Goal: Information Seeking & Learning: Learn about a topic

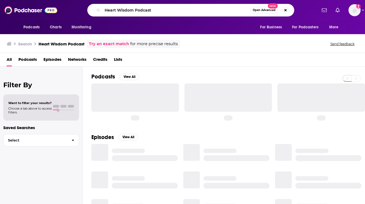
click at [148, 11] on input "Heart Wisdom Podcast" at bounding box center [176, 10] width 148 height 9
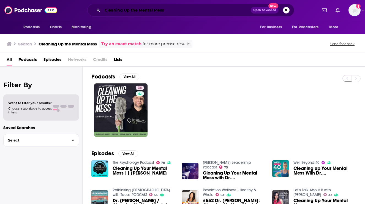
click at [113, 9] on input "Cleaning Up the Mental Mess" at bounding box center [176, 10] width 148 height 9
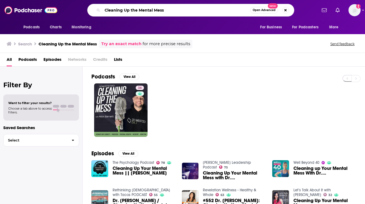
click at [113, 9] on input "Cleaning Up the Mental Mess" at bounding box center [176, 10] width 148 height 9
type input "Dr. Leaf"
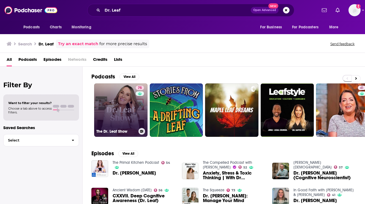
click at [104, 93] on link "75 The Dr. Leaf Show" at bounding box center [120, 109] width 53 height 53
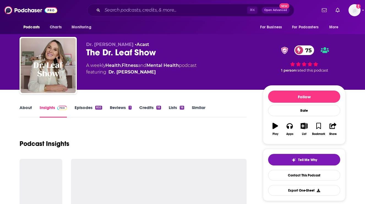
click at [111, 56] on div "The Dr. Leaf Show 75" at bounding box center [170, 52] width 168 height 11
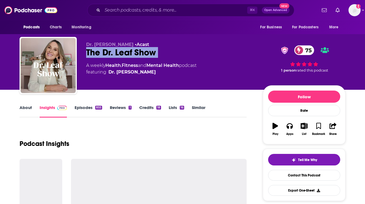
click at [111, 56] on div "The Dr. Leaf Show 75" at bounding box center [170, 52] width 168 height 11
copy div "The Dr. Leaf Show 75"
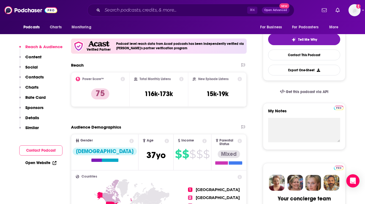
click at [34, 80] on button "Contacts" at bounding box center [31, 79] width 25 height 10
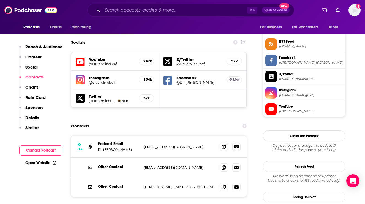
scroll to position [509, 0]
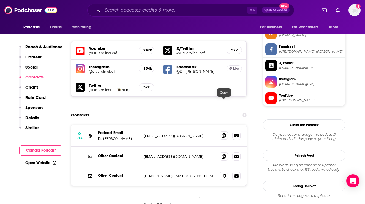
click at [223, 133] on icon at bounding box center [224, 135] width 4 height 4
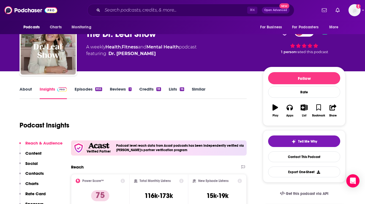
scroll to position [0, 0]
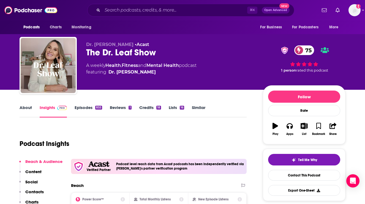
click at [25, 105] on link "About" at bounding box center [26, 111] width 12 height 13
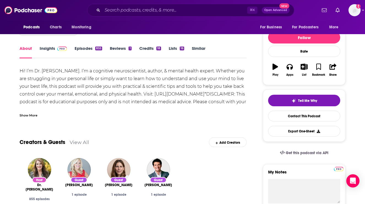
scroll to position [44, 0]
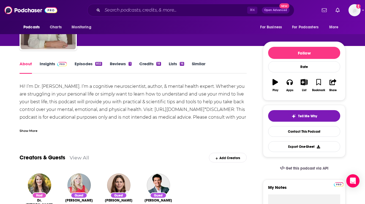
click at [44, 62] on link "Insights" at bounding box center [53, 67] width 27 height 13
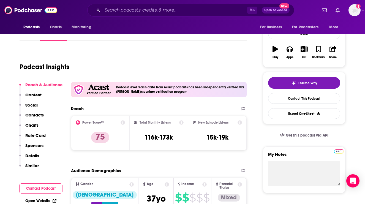
click at [32, 114] on p "Contacts" at bounding box center [34, 114] width 18 height 5
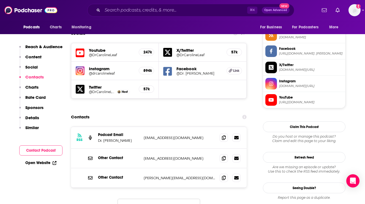
scroll to position [509, 0]
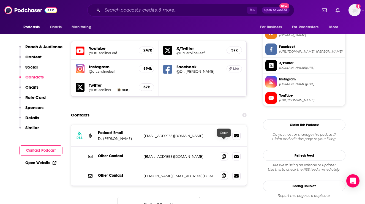
click at [222, 173] on icon at bounding box center [224, 175] width 4 height 4
click at [178, 9] on input "Search podcasts, credits, & more..." at bounding box center [174, 10] width 145 height 9
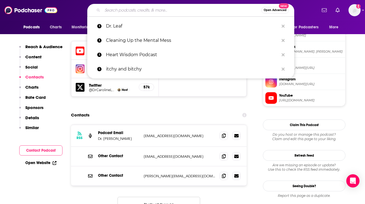
paste input "Dear Therapists"
type input "Dear Therapists"
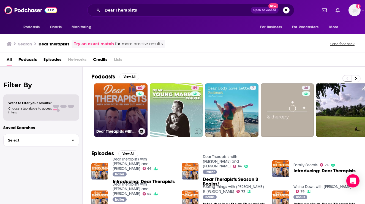
click at [119, 103] on link "64 Dear Therapists with [PERSON_NAME] and [PERSON_NAME]" at bounding box center [120, 109] width 53 height 53
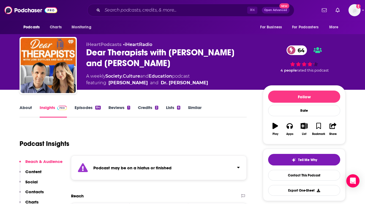
click at [26, 108] on link "About" at bounding box center [26, 111] width 12 height 13
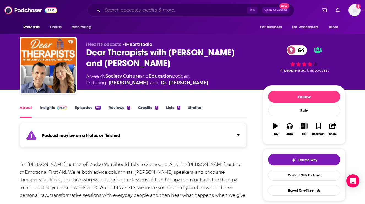
click at [206, 8] on input "Search podcasts, credits, & more..." at bounding box center [174, 10] width 145 height 9
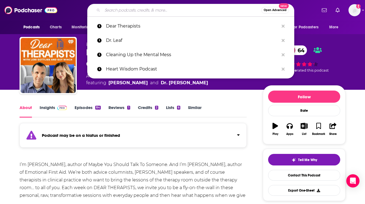
paste input "The [PERSON_NAME]"
type input "The [PERSON_NAME]"
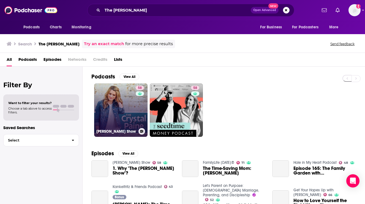
click at [130, 102] on link "58 [PERSON_NAME] Show" at bounding box center [120, 109] width 53 height 53
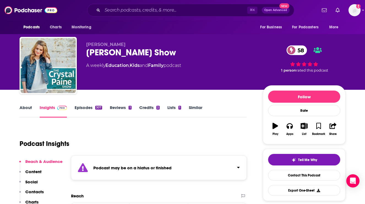
click at [192, 16] on div "⌘ K Open Advanced New" at bounding box center [190, 10] width 207 height 13
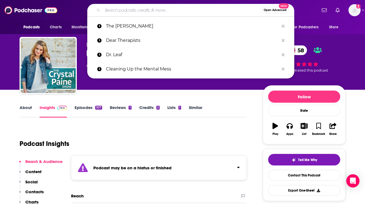
click at [191, 12] on input "Search podcasts, credits, & more..." at bounding box center [181, 10] width 159 height 9
paste input "About Progress"
type input "About Progress"
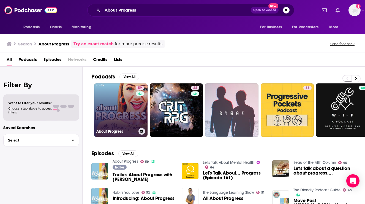
click at [122, 97] on link "59 About Progress" at bounding box center [120, 109] width 53 height 53
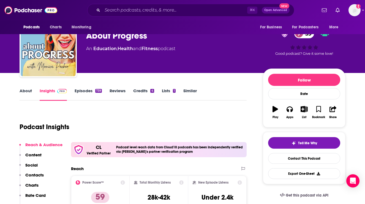
scroll to position [25, 0]
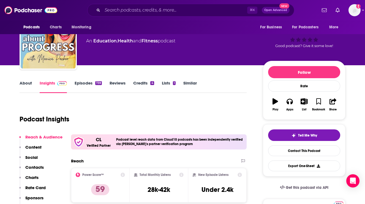
click at [26, 83] on link "About" at bounding box center [26, 86] width 12 height 13
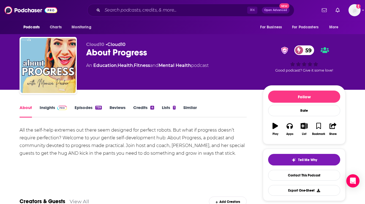
click at [46, 110] on link "Insights" at bounding box center [53, 111] width 27 height 13
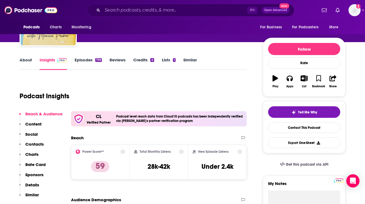
click at [39, 141] on p "Contacts" at bounding box center [34, 143] width 18 height 5
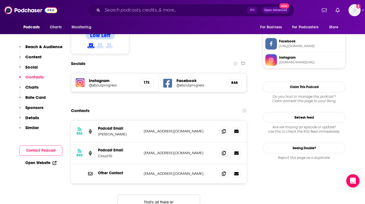
scroll to position [472, 0]
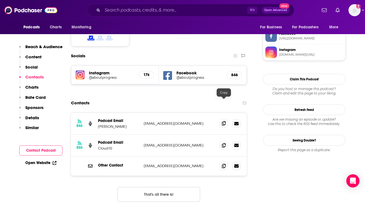
click at [224, 119] on span at bounding box center [224, 123] width 8 height 8
click at [187, 7] on input "Search podcasts, credits, & more..." at bounding box center [174, 10] width 145 height 9
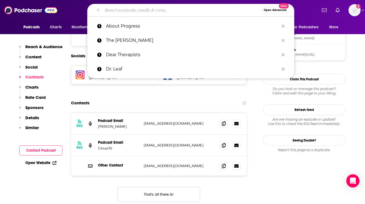
paste input "Practically Happy"
type input "Practically Happy"
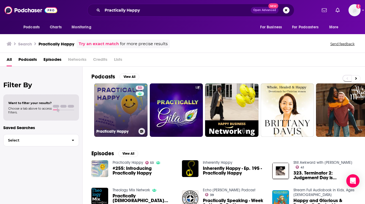
click at [119, 95] on link "53 Practically Happy" at bounding box center [120, 109] width 53 height 53
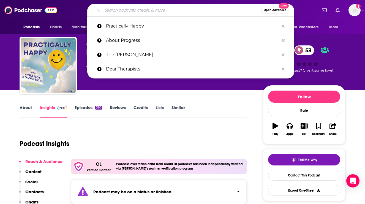
click at [199, 11] on input "Search podcasts, credits, & more..." at bounding box center [181, 10] width 159 height 9
paste input "The Big Silence"
type input "The Big Silence"
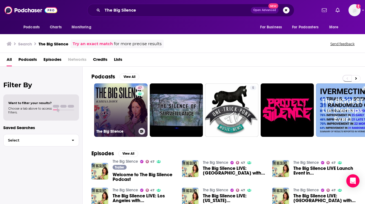
click at [113, 112] on link "47 The Big Silence" at bounding box center [120, 109] width 53 height 53
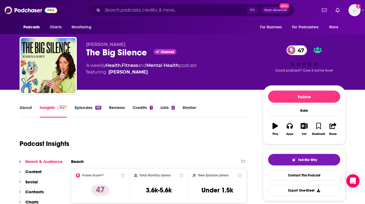
click at [28, 108] on link "About" at bounding box center [26, 111] width 12 height 13
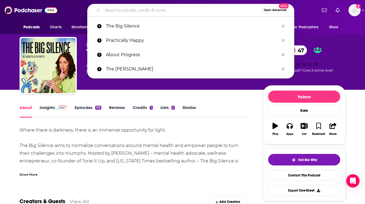
click at [191, 12] on input "Search podcasts, credits, & more..." at bounding box center [181, 10] width 159 height 9
paste input "Something You Should know"
type input "Something You Should know"
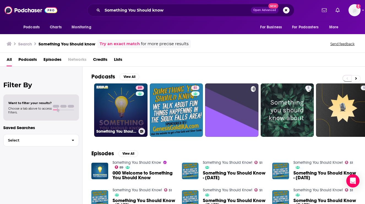
click at [133, 109] on link "89 Something You Should Know" at bounding box center [120, 109] width 53 height 53
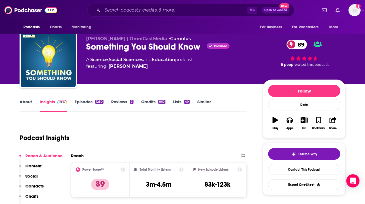
scroll to position [8, 0]
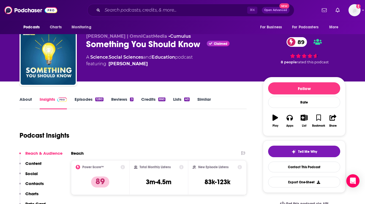
click at [26, 97] on link "About" at bounding box center [26, 103] width 12 height 13
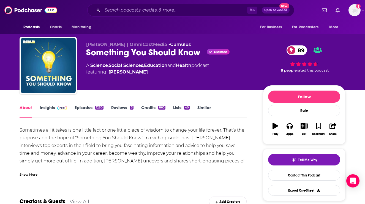
click at [50, 106] on link "Insights" at bounding box center [53, 111] width 27 height 13
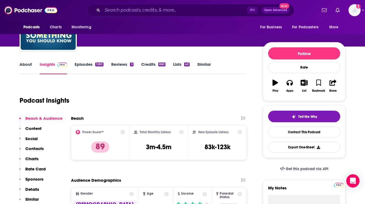
click at [35, 148] on p "Contacts" at bounding box center [34, 148] width 18 height 5
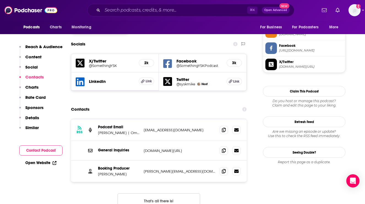
scroll to position [460, 0]
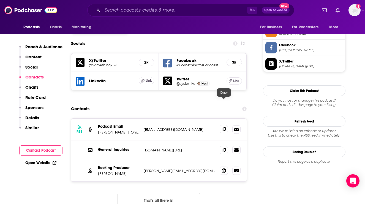
click at [222, 125] on span at bounding box center [224, 129] width 8 height 8
click at [222, 168] on icon at bounding box center [224, 170] width 4 height 4
click at [185, 7] on input "Search podcasts, credits, & more..." at bounding box center [174, 10] width 145 height 9
paste input "Nobody Told me"
type input "Nobody Told me"
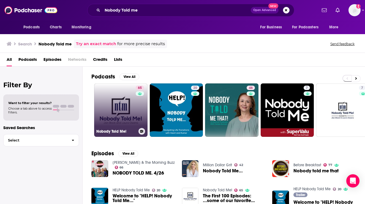
click at [125, 90] on link "65 Nobody Told Me!" at bounding box center [120, 109] width 53 height 53
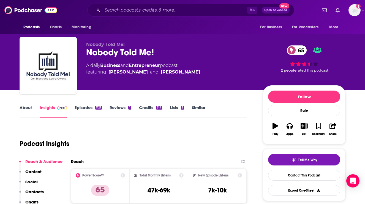
click at [23, 105] on link "About" at bounding box center [26, 111] width 12 height 13
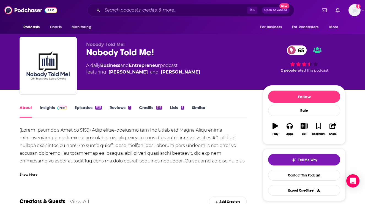
click at [54, 109] on link "Insights" at bounding box center [53, 111] width 27 height 13
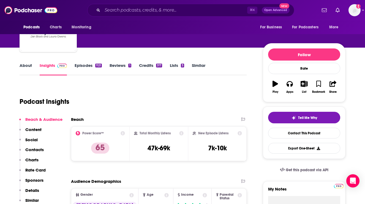
click at [34, 155] on button "Contacts" at bounding box center [31, 152] width 25 height 10
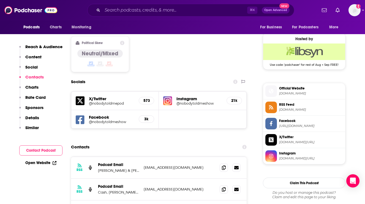
scroll to position [466, 0]
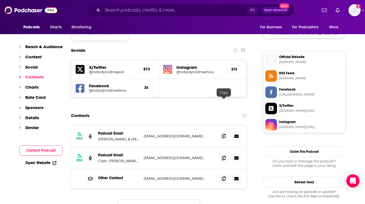
click at [223, 134] on icon at bounding box center [224, 136] width 4 height 4
click at [224, 156] on icon at bounding box center [224, 158] width 4 height 4
click at [170, 9] on input "Search podcasts, credits, & more..." at bounding box center [174, 10] width 145 height 9
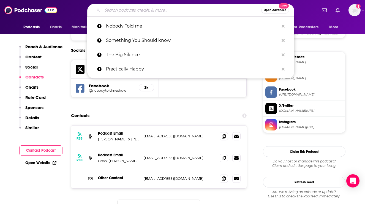
paste input "On Display"
type input "On Display"
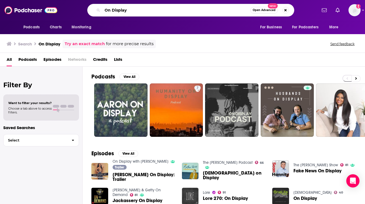
click at [156, 12] on input "On Display" at bounding box center [176, 10] width 148 height 9
paste input "I've Had it"
type input "I've Had it"
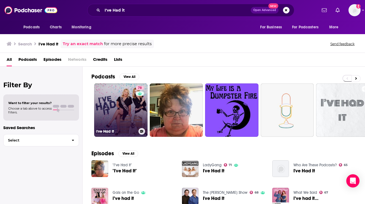
click at [108, 91] on link "78 I've Had It" at bounding box center [120, 109] width 53 height 53
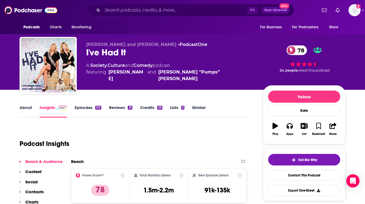
click at [21, 111] on link "About" at bounding box center [26, 111] width 12 height 13
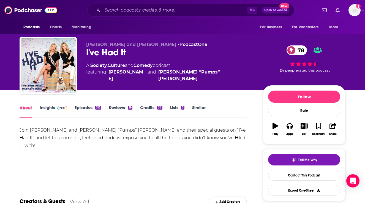
click at [39, 108] on div "About" at bounding box center [30, 111] width 20 height 13
click at [163, 11] on input "Search podcasts, credits, & more..." at bounding box center [174, 10] width 145 height 9
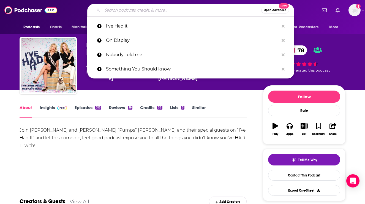
paste input "[PERSON_NAME] Breakdown"
type input "[PERSON_NAME] Breakdown"
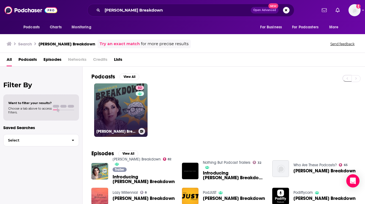
click at [137, 107] on div "82" at bounding box center [141, 107] width 10 height 42
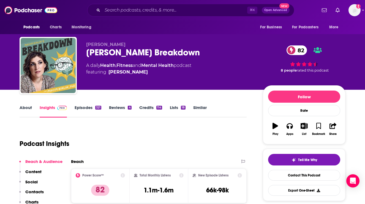
click at [38, 192] on p "Contacts" at bounding box center [34, 191] width 18 height 5
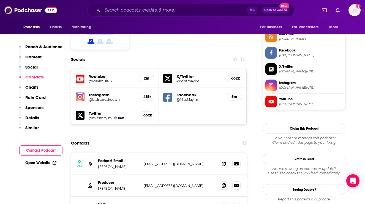
scroll to position [491, 0]
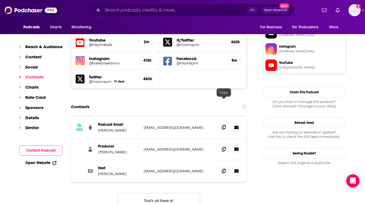
click at [224, 125] on icon at bounding box center [224, 127] width 4 height 4
click at [223, 147] on icon at bounding box center [224, 149] width 4 height 4
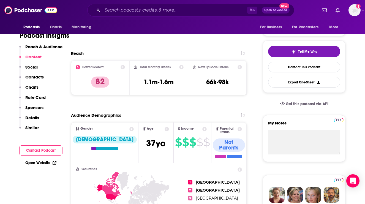
scroll to position [0, 0]
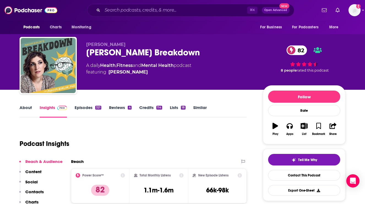
click at [77, 110] on link "Episodes 321" at bounding box center [88, 111] width 27 height 13
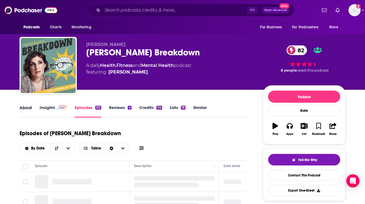
click at [39, 112] on div "About" at bounding box center [30, 111] width 20 height 13
click at [45, 110] on link "Insights" at bounding box center [53, 111] width 27 height 13
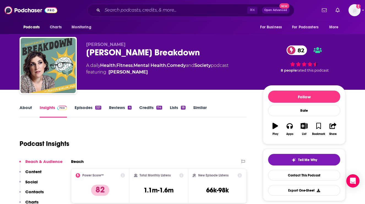
click at [31, 181] on p "Social" at bounding box center [31, 181] width 12 height 5
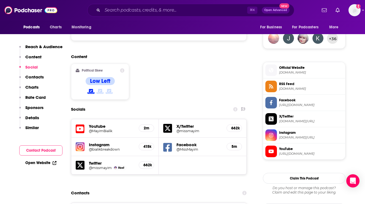
scroll to position [407, 0]
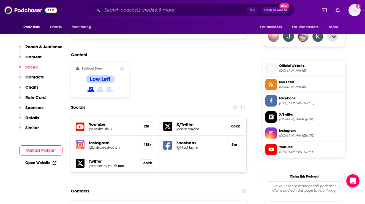
click at [35, 78] on p "Contacts" at bounding box center [34, 76] width 18 height 5
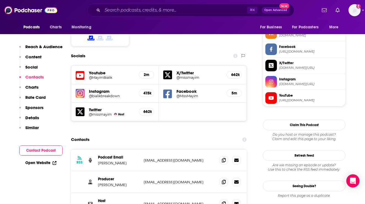
scroll to position [491, 0]
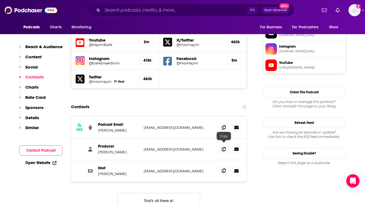
click at [222, 168] on icon at bounding box center [224, 170] width 4 height 4
click at [189, 6] on input "Search podcasts, credits, & more..." at bounding box center [174, 10] width 145 height 9
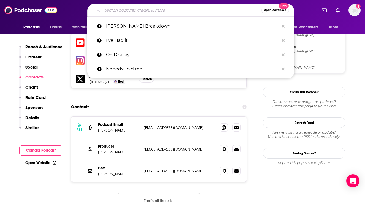
paste input "Therapist Uncensored"
type input "Therapist Uncensored"
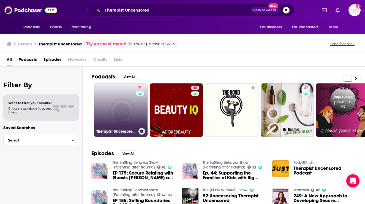
click at [121, 109] on link "71 Therapist Uncensored Podcast" at bounding box center [120, 109] width 53 height 53
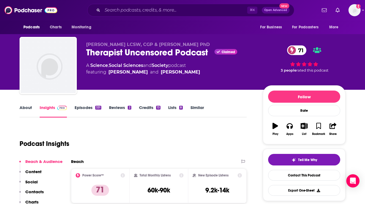
click at [24, 106] on link "About" at bounding box center [26, 111] width 12 height 13
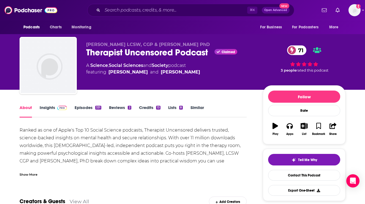
click at [86, 109] on link "Episodes 331" at bounding box center [88, 111] width 27 height 13
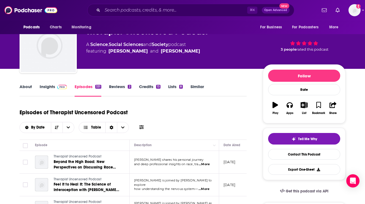
click at [29, 94] on link "About" at bounding box center [26, 90] width 12 height 13
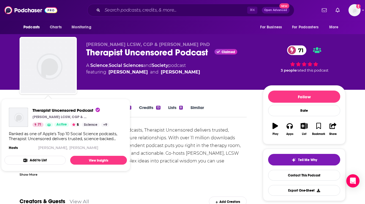
click at [43, 88] on img "Therapist Uncensored Podcast" at bounding box center [48, 65] width 55 height 55
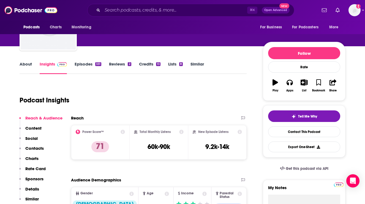
click at [36, 148] on p "Contacts" at bounding box center [34, 148] width 18 height 5
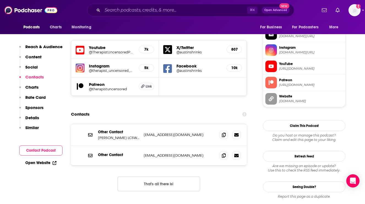
scroll to position [491, 0]
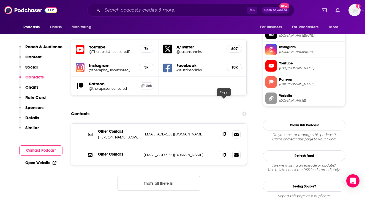
click at [225, 130] on span at bounding box center [224, 134] width 8 height 8
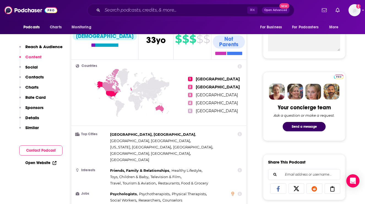
scroll to position [0, 0]
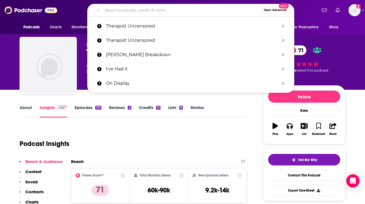
click at [157, 7] on input "Search podcasts, credits, & more..." at bounding box center [181, 10] width 159 height 9
paste input "The Angry Therapist"
type input "The Angry Therapist"
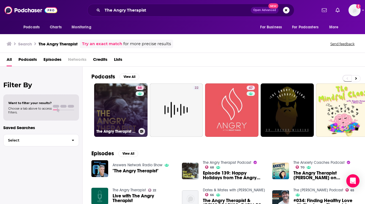
click at [114, 104] on link "68 The Angry Therapist Podcast" at bounding box center [120, 109] width 53 height 53
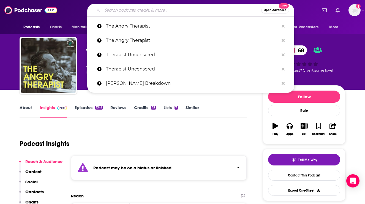
click at [215, 8] on input "Search podcasts, credits, & more..." at bounding box center [181, 10] width 159 height 9
paste input "The [PERSON_NAME] Show"
type input "The [PERSON_NAME] Show"
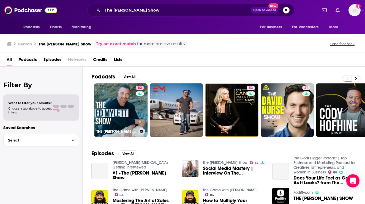
click at [104, 93] on link "82 THE [PERSON_NAME] SHOW" at bounding box center [120, 109] width 53 height 53
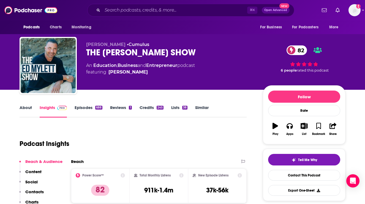
click at [26, 107] on link "About" at bounding box center [26, 111] width 12 height 13
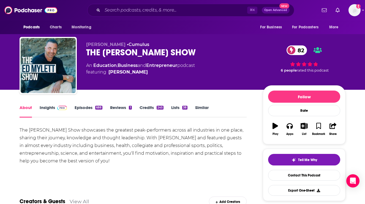
click at [43, 110] on link "Insights" at bounding box center [53, 111] width 27 height 13
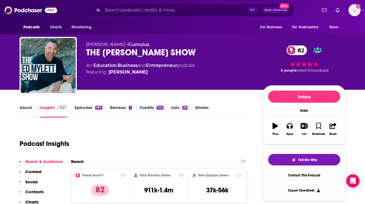
click at [36, 189] on p "Contacts" at bounding box center [34, 191] width 18 height 5
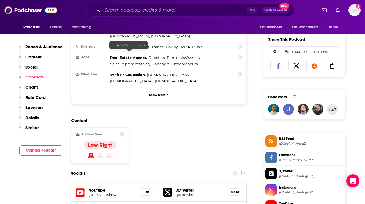
scroll to position [479, 0]
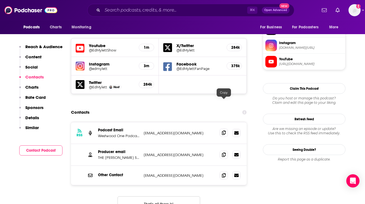
click at [227, 129] on span at bounding box center [224, 133] width 8 height 8
click at [225, 152] on icon at bounding box center [224, 154] width 4 height 4
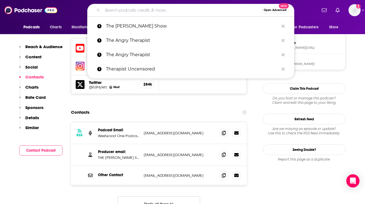
click at [184, 12] on input "Search podcasts, credits, & more..." at bounding box center [181, 10] width 159 height 9
paste input "The Mindset Mentor"
type input "The Mindset Mentor"
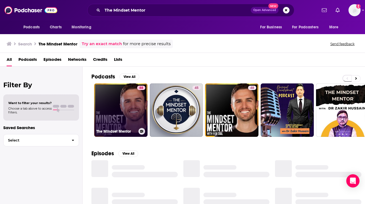
click at [117, 95] on link "88 The Mindset Mentor" at bounding box center [120, 109] width 53 height 53
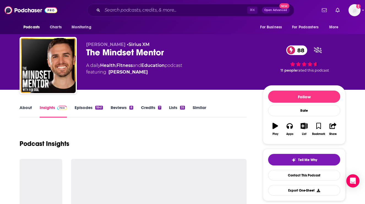
click at [28, 111] on link "About" at bounding box center [26, 111] width 12 height 13
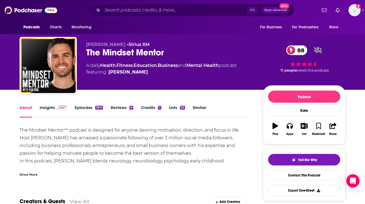
click at [50, 112] on link "Insights" at bounding box center [53, 111] width 27 height 13
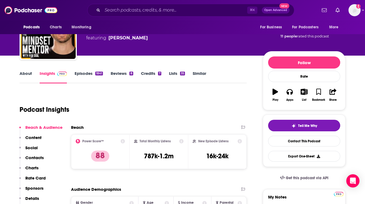
click at [40, 158] on p "Contacts" at bounding box center [34, 157] width 18 height 5
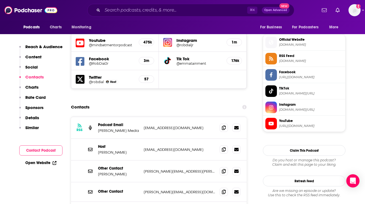
scroll to position [491, 0]
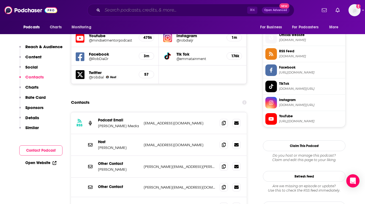
click at [191, 10] on input "Search podcasts, credits, & more..." at bounding box center [174, 10] width 145 height 9
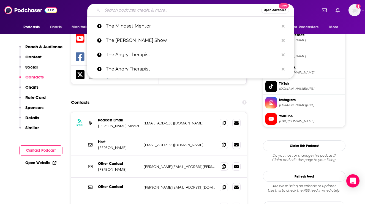
paste input "Wake The Fake Up"
type input "Wake The Fake Up"
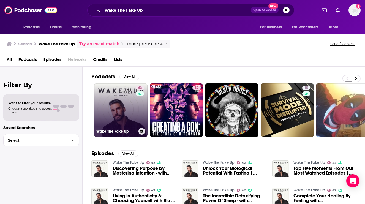
click at [110, 112] on link "42 Wake The Fake Up" at bounding box center [120, 109] width 53 height 53
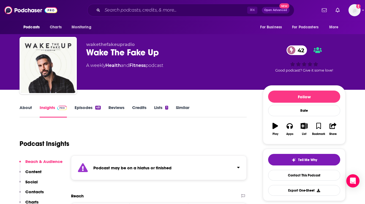
click at [182, 5] on div "⌘ K Open Advanced New" at bounding box center [190, 10] width 207 height 13
click at [182, 9] on input "Search podcasts, credits, & more..." at bounding box center [174, 10] width 145 height 9
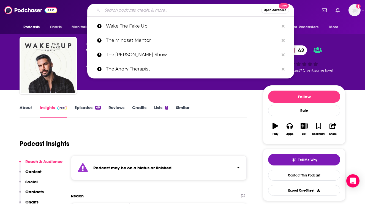
paste input "The Way Forward"
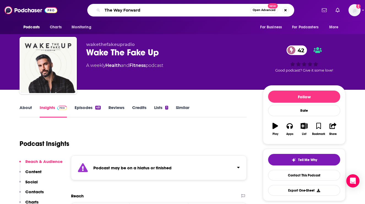
type input "The Way Forward"
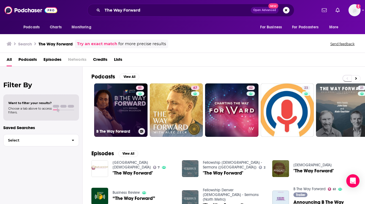
click at [117, 91] on link "61 B The Way Forward" at bounding box center [120, 109] width 53 height 53
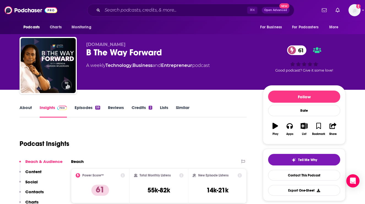
click at [31, 108] on link "About" at bounding box center [26, 111] width 12 height 13
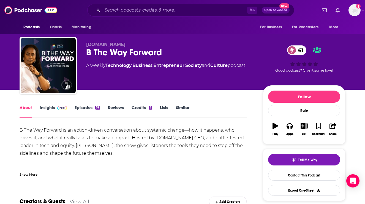
click at [43, 109] on link "Insights" at bounding box center [53, 111] width 27 height 13
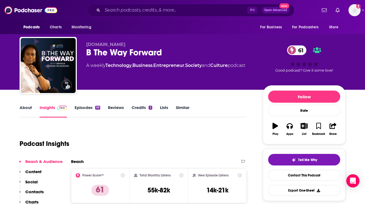
click at [28, 108] on link "About" at bounding box center [26, 111] width 12 height 13
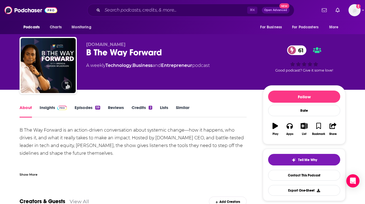
scroll to position [9, 0]
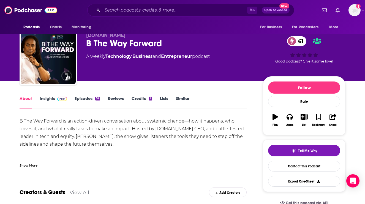
click at [48, 96] on link "Insights" at bounding box center [53, 102] width 27 height 13
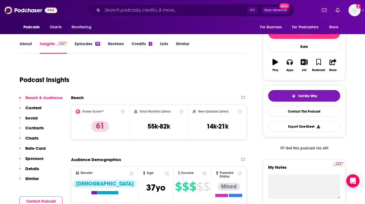
click at [36, 129] on p "Contacts" at bounding box center [34, 127] width 18 height 5
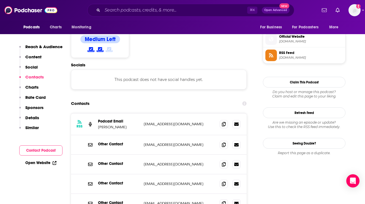
scroll to position [437, 0]
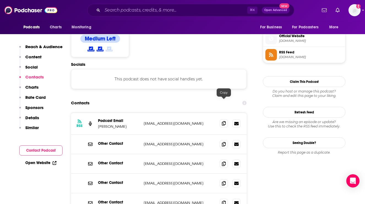
click at [224, 121] on icon at bounding box center [224, 123] width 4 height 4
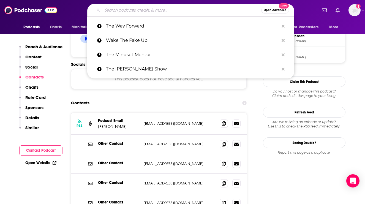
click at [192, 8] on input "Search podcasts, credits, & more..." at bounding box center [181, 10] width 159 height 9
paste input "Evolving Wellness"
type input "Evolving Wellness"
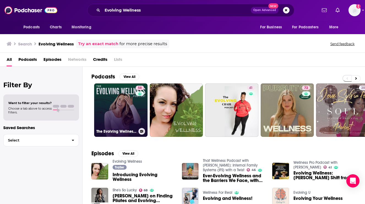
click at [126, 95] on link "58 The Evolving Wellness Podcast with [PERSON_NAME] Wellness" at bounding box center [120, 109] width 53 height 53
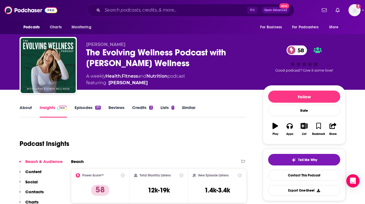
click at [28, 108] on link "About" at bounding box center [26, 111] width 12 height 13
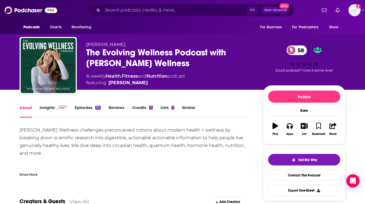
click at [34, 172] on div "Show More" at bounding box center [29, 174] width 18 height 5
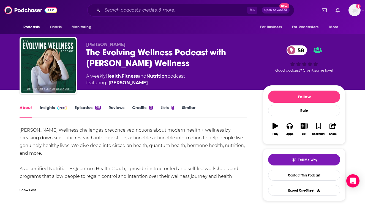
click at [43, 109] on link "Insights" at bounding box center [53, 111] width 27 height 13
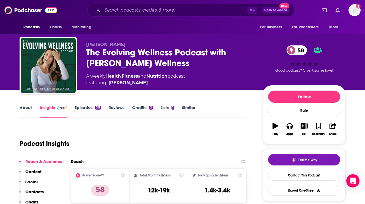
click at [33, 189] on p "Contacts" at bounding box center [34, 191] width 18 height 5
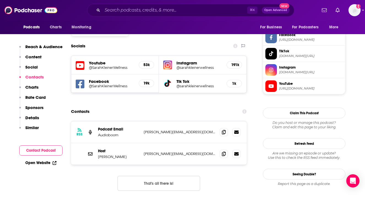
scroll to position [473, 0]
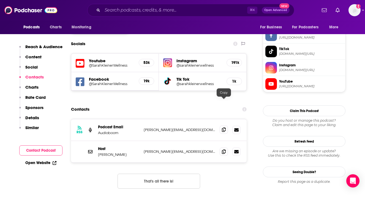
click at [224, 127] on icon at bounding box center [224, 129] width 4 height 4
click at [225, 149] on icon at bounding box center [224, 151] width 4 height 4
click at [160, 104] on section "Contacts RSS Podcast Email Audioboom [PERSON_NAME][EMAIL_ADDRESS][DOMAIN_NAME] …" at bounding box center [159, 150] width 176 height 93
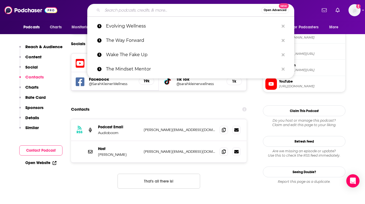
click at [183, 8] on input "Search podcasts, credits, & more..." at bounding box center [181, 10] width 159 height 9
paste input "Meaning Full Living"
type input "Meaning Full Living"
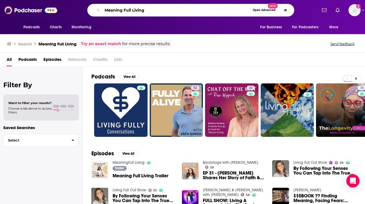
click at [202, 12] on input "Meaning Full Living" at bounding box center [176, 10] width 148 height 9
paste input "[PERSON_NAME]"
type input "[PERSON_NAME]"
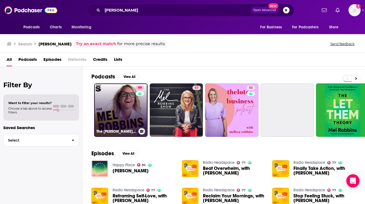
click at [120, 96] on link "99 The [PERSON_NAME] Podcast" at bounding box center [120, 109] width 53 height 53
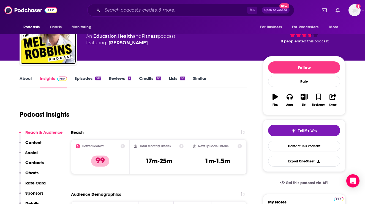
click at [38, 162] on p "Contacts" at bounding box center [34, 162] width 18 height 5
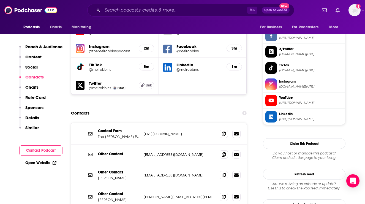
scroll to position [520, 0]
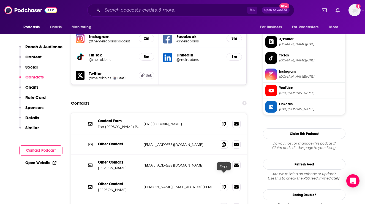
click at [225, 203] on span at bounding box center [224, 207] width 8 height 8
click at [175, 13] on input "Search podcasts, credits, & more..." at bounding box center [174, 10] width 145 height 9
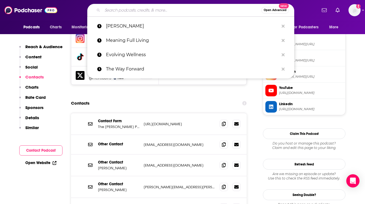
paste input "Align podcast"
type input "Align podcast"
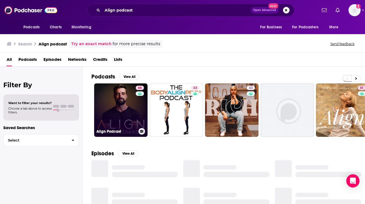
click at [108, 91] on link "66 Align Podcast" at bounding box center [120, 109] width 53 height 53
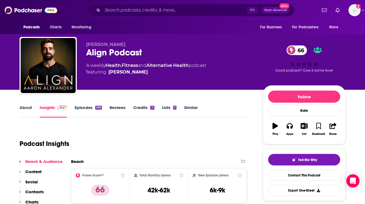
click at [29, 105] on link "About" at bounding box center [26, 111] width 12 height 13
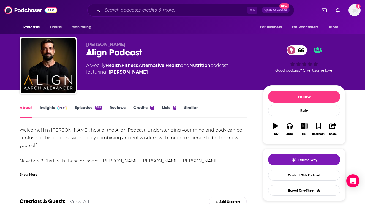
click at [25, 175] on div "Show More" at bounding box center [29, 174] width 18 height 5
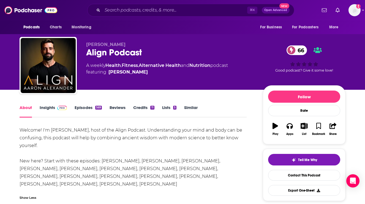
click at [46, 112] on link "Insights" at bounding box center [53, 111] width 27 height 13
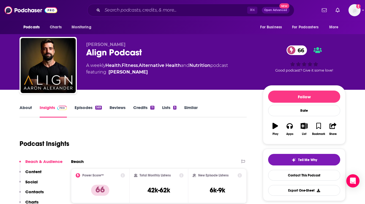
click at [29, 193] on p "Contacts" at bounding box center [34, 191] width 18 height 5
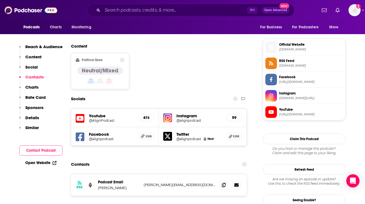
scroll to position [473, 0]
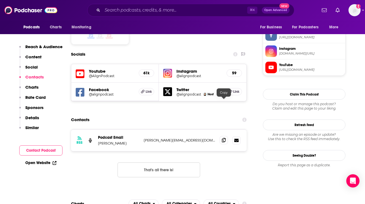
click at [225, 138] on icon at bounding box center [224, 140] width 4 height 4
click at [188, 8] on input "Search podcasts, credits, & more..." at bounding box center [174, 10] width 145 height 9
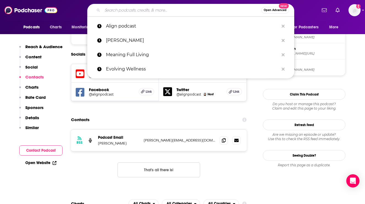
paste input "I Don't Get It"
type input "I Don't Get It"
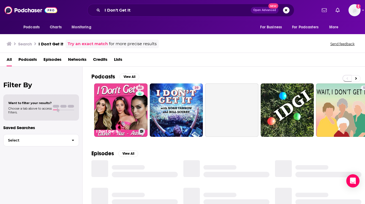
click at [99, 91] on link "60 I Don't Get It" at bounding box center [120, 109] width 53 height 53
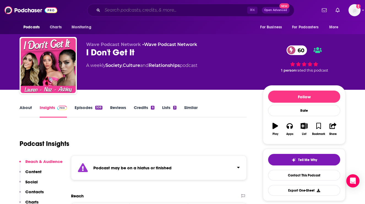
click at [191, 7] on input "Search podcasts, credits, & more..." at bounding box center [174, 10] width 145 height 9
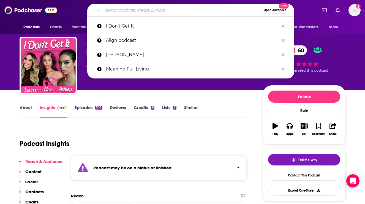
paste input "The Chalene Show"
type input "The Chalene Show"
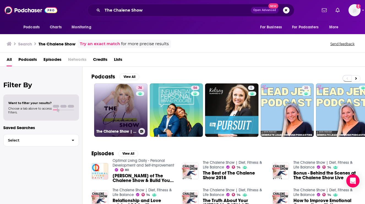
click at [108, 95] on link "74 The Chalene Show | Diet, Fitness & Life Balance" at bounding box center [120, 109] width 53 height 53
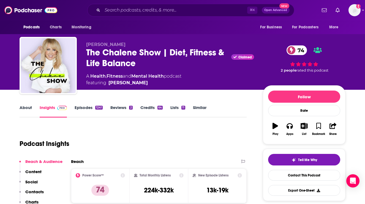
click at [28, 107] on link "About" at bounding box center [26, 111] width 12 height 13
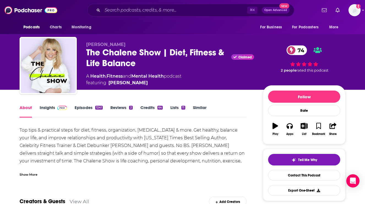
click at [46, 107] on link "Insights" at bounding box center [53, 111] width 27 height 13
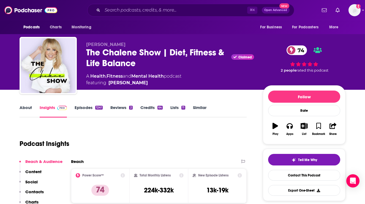
click at [34, 189] on button "Social" at bounding box center [28, 184] width 18 height 10
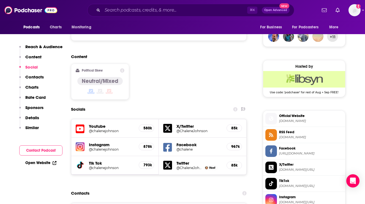
click at [43, 80] on button "Contacts" at bounding box center [31, 79] width 25 height 10
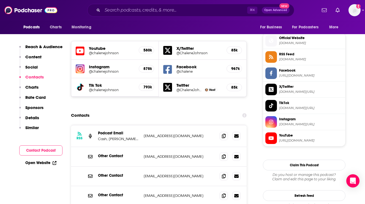
scroll to position [491, 0]
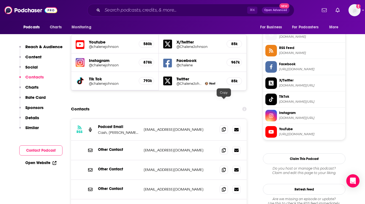
click at [225, 127] on icon at bounding box center [224, 129] width 4 height 4
click at [200, 12] on input "Search podcasts, credits, & more..." at bounding box center [174, 10] width 145 height 9
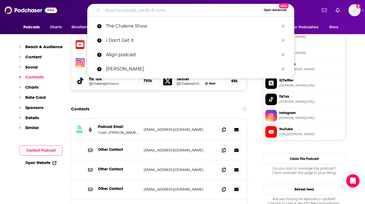
paste input "Seeing Other People"
type input "Seeing Other People"
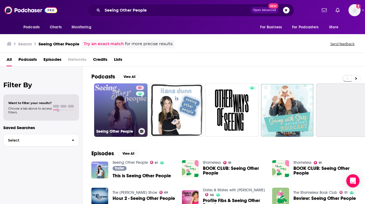
click at [118, 102] on link "61 Seeing Other People" at bounding box center [120, 109] width 53 height 53
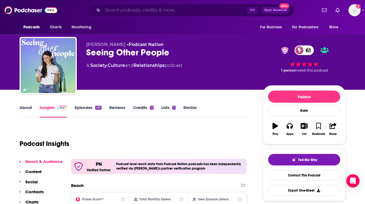
click at [172, 8] on input "Search podcasts, credits, & more..." at bounding box center [174, 10] width 145 height 9
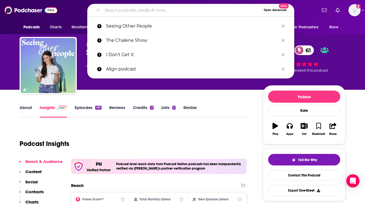
paste input "The Rich Roll Podcast"
type input "The Rich Roll Podcast"
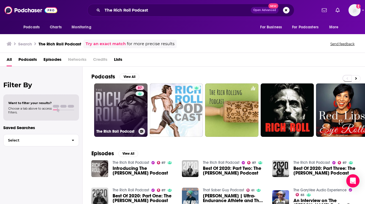
click at [132, 99] on link "87 The [PERSON_NAME] Podcast" at bounding box center [120, 109] width 53 height 53
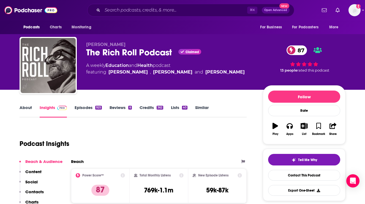
click at [29, 104] on div "About Insights Episodes 925 Reviews 6 Credits 362 Lists 40 Similar" at bounding box center [133, 110] width 227 height 13
click at [29, 107] on link "About" at bounding box center [26, 111] width 12 height 13
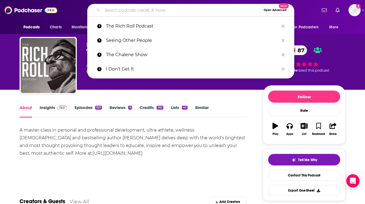
click at [184, 7] on input "Search podcasts, credits, & more..." at bounding box center [181, 10] width 159 height 9
paste input "The Science of Happiness"
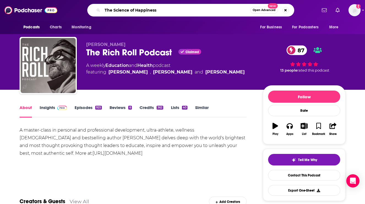
type input "The Science of Happiness"
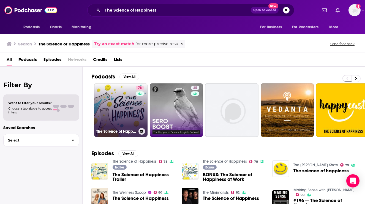
click at [114, 104] on link "78 The Science of Happiness" at bounding box center [120, 109] width 53 height 53
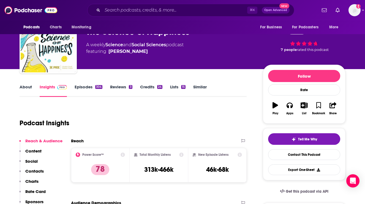
scroll to position [30, 0]
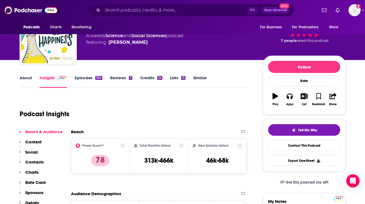
click at [20, 77] on link "About" at bounding box center [26, 81] width 12 height 13
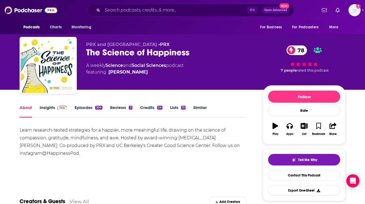
click at [45, 106] on link "Insights" at bounding box center [53, 111] width 27 height 13
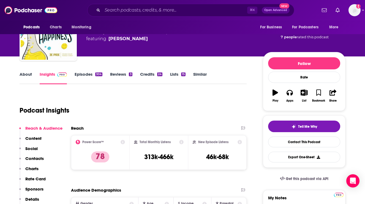
click at [37, 160] on p "Contacts" at bounding box center [34, 158] width 18 height 5
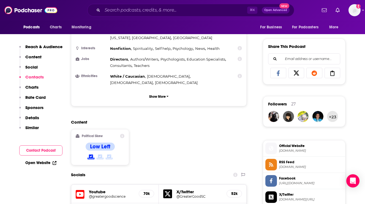
scroll to position [478, 0]
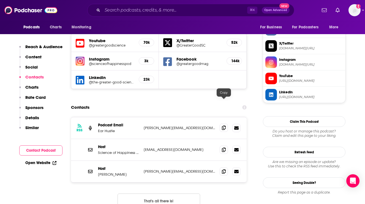
click at [223, 126] on icon at bounding box center [224, 128] width 4 height 4
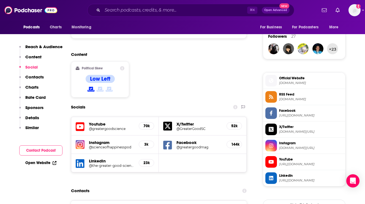
scroll to position [440, 0]
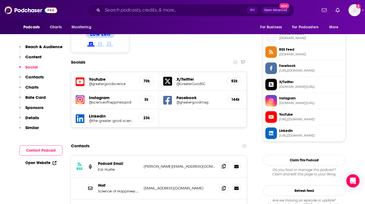
click at [221, 162] on span at bounding box center [224, 166] width 8 height 8
click at [224, 186] on icon at bounding box center [224, 188] width 4 height 4
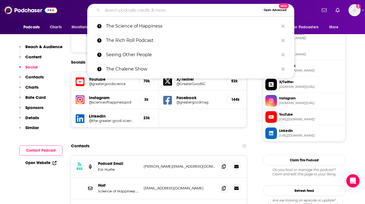
click at [180, 7] on input "Search podcasts, credits, & more..." at bounding box center [181, 10] width 159 height 9
paste input "Stuff You Should Know"
type input "Stuff You Should Know"
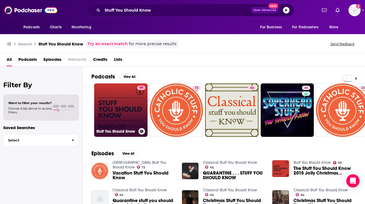
click at [121, 120] on link "99 Stuff You Should Know" at bounding box center [120, 109] width 53 height 53
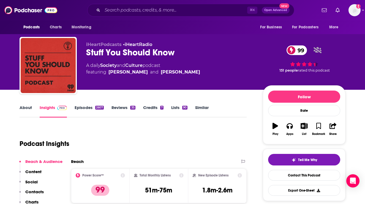
click at [27, 108] on link "About" at bounding box center [26, 111] width 12 height 13
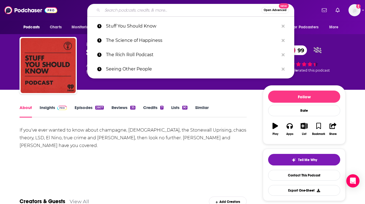
click at [186, 10] on input "Search podcasts, credits, & more..." at bounding box center [181, 10] width 159 height 9
paste input "the manhood experiment"
type input "the manhood experiment"
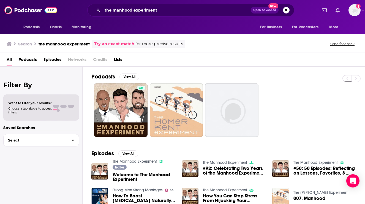
click at [0, 40] on div "Search the manhood experiment Try an exact match for more precise results Send …" at bounding box center [182, 43] width 365 height 20
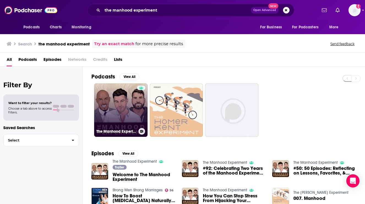
click at [122, 106] on link "The Manhood Experiment" at bounding box center [120, 109] width 53 height 53
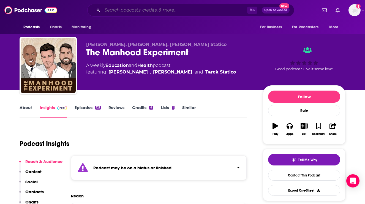
click at [178, 8] on input "Search podcasts, credits, & more..." at bounding box center [174, 10] width 145 height 9
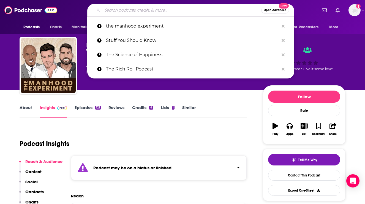
paste input "Anxiety Slayer"
type input "Anxiety Slayer"
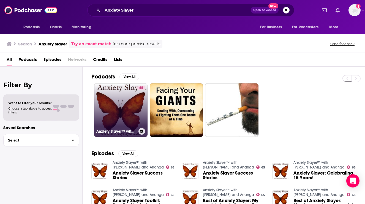
click at [111, 100] on link "65 Anxiety Slayer™ with [PERSON_NAME] and Ananga" at bounding box center [120, 109] width 53 height 53
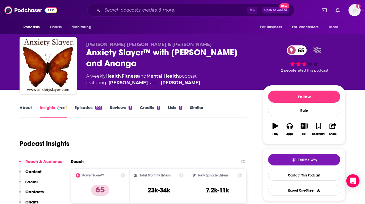
click at [27, 110] on link "About" at bounding box center [26, 111] width 12 height 13
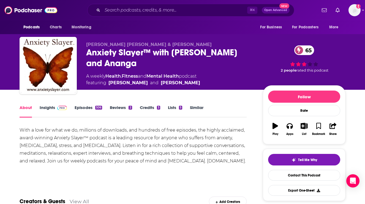
click at [49, 105] on link "Insights" at bounding box center [53, 111] width 27 height 13
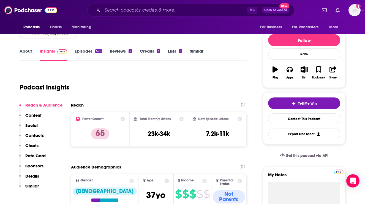
click at [40, 136] on p "Contacts" at bounding box center [34, 135] width 18 height 5
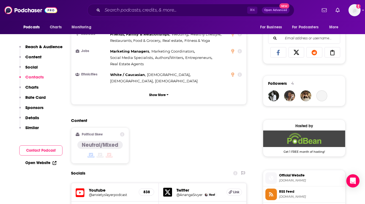
scroll to position [474, 0]
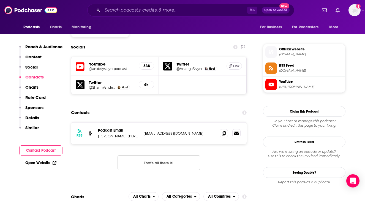
click at [219, 123] on div "RSS Podcast Email [PERSON_NAME] [PERSON_NAME] & [PERSON_NAME] [EMAIL_ADDRESS][D…" at bounding box center [159, 133] width 176 height 21
click at [224, 131] on icon at bounding box center [224, 133] width 4 height 4
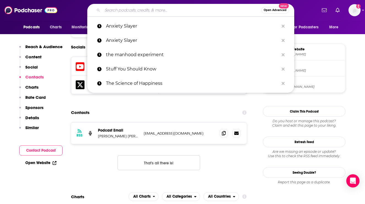
click at [182, 7] on input "Search podcasts, credits, & more..." at bounding box center [181, 10] width 159 height 9
paste input "The Psychology Podcast"
type input "The Psychology Podcast"
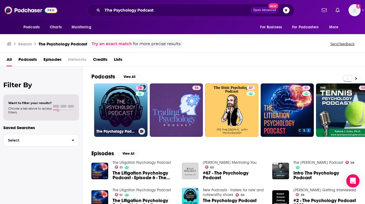
click at [122, 104] on link "78 The Psychology Podcast" at bounding box center [120, 109] width 53 height 53
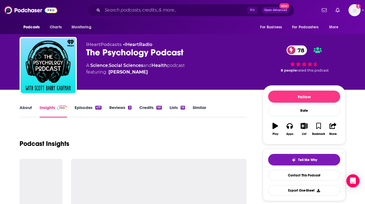
click at [29, 108] on link "About" at bounding box center [26, 111] width 12 height 13
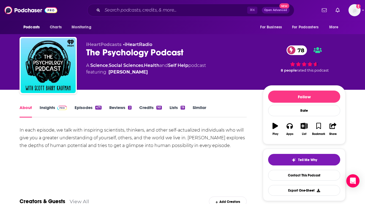
click at [43, 108] on link "Insights" at bounding box center [53, 111] width 27 height 13
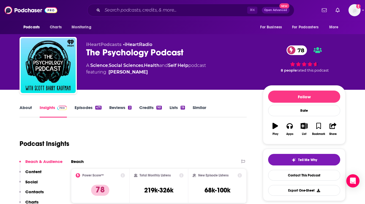
click at [39, 189] on p "Contacts" at bounding box center [34, 191] width 18 height 5
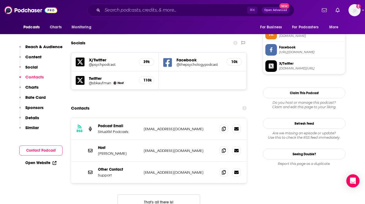
scroll to position [467, 0]
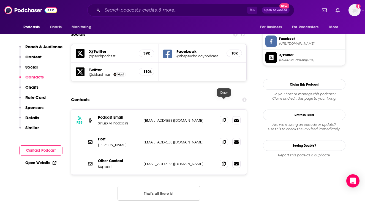
click at [222, 116] on span at bounding box center [224, 120] width 8 height 8
click at [220, 138] on span at bounding box center [224, 142] width 8 height 8
click at [159, 7] on input "Search podcasts, credits, & more..." at bounding box center [174, 10] width 145 height 9
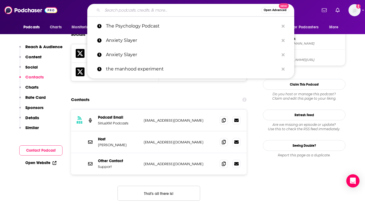
paste input "Hurt to Healing"
type input "Hurt to Healing"
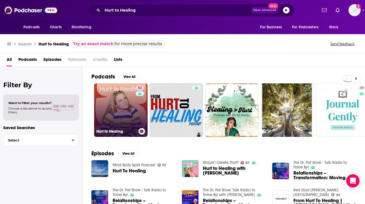
click at [129, 105] on link "62 Hurt to Healing" at bounding box center [120, 109] width 53 height 53
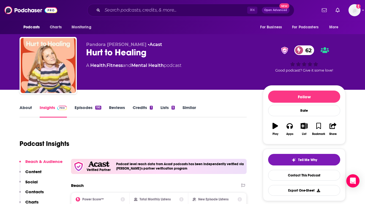
click at [28, 109] on link "About" at bounding box center [26, 111] width 12 height 13
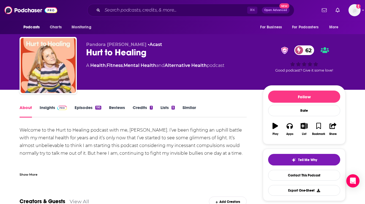
click at [38, 173] on div "Show More" at bounding box center [133, 172] width 227 height 9
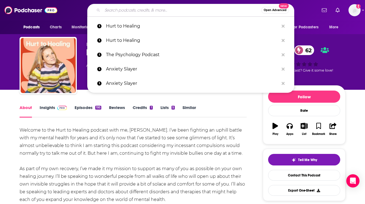
click at [159, 10] on input "Search podcasts, credits, & more..." at bounding box center [181, 10] width 159 height 9
paste input "The Anxiety Chicks"
type input "The Anxiety Chicks"
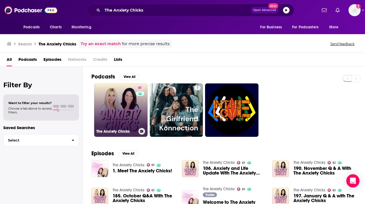
click at [127, 93] on link "61 The Anxiety Chicks" at bounding box center [120, 109] width 53 height 53
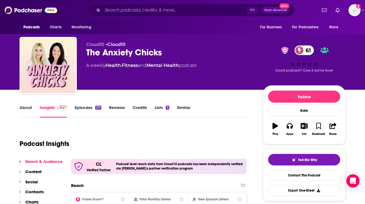
scroll to position [31, 0]
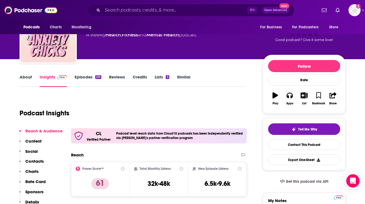
click at [21, 77] on link "About" at bounding box center [26, 80] width 12 height 13
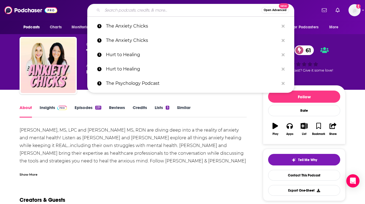
click at [170, 10] on input "Search podcasts, credits, & more..." at bounding box center [181, 10] width 159 height 9
paste input "You need therapy"
type input "You need therapy"
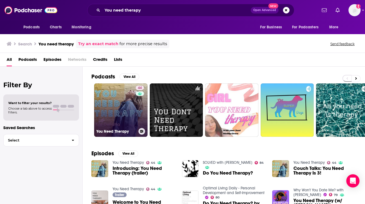
click at [105, 95] on link "44 You Need Therapy" at bounding box center [120, 109] width 53 height 53
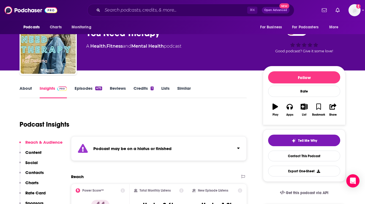
scroll to position [43, 0]
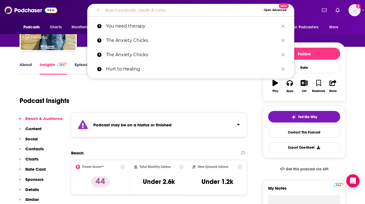
click at [189, 9] on input "Search podcasts, credits, & more..." at bounding box center [181, 10] width 159 height 9
paste input "How to Be a Better Human"
type input "How to Be a Better Human"
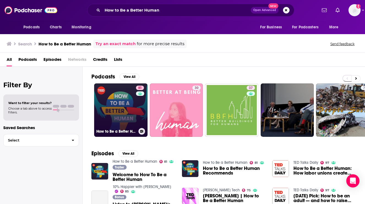
click at [111, 108] on link "81 How to Be a Better Human" at bounding box center [120, 109] width 53 height 53
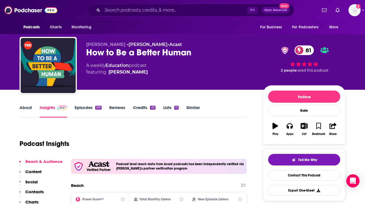
click at [41, 190] on p "Contacts" at bounding box center [34, 191] width 18 height 5
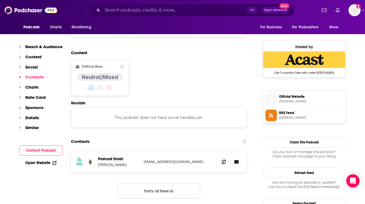
scroll to position [461, 0]
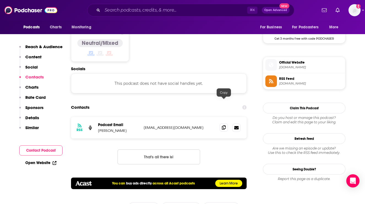
click at [227, 123] on span at bounding box center [224, 127] width 8 height 8
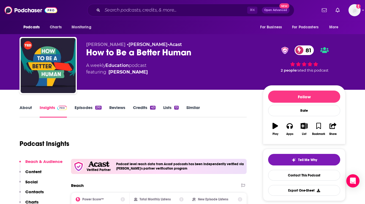
scroll to position [63, 0]
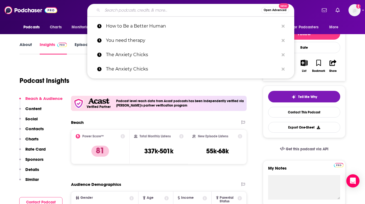
click at [175, 13] on input "Search podcasts, credits, & more..." at bounding box center [181, 10] width 159 height 9
paste input "Aware & Aggravated"
type input "Aware & Aggravated"
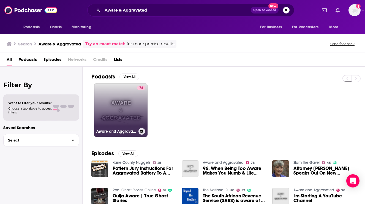
click at [119, 94] on link "78 Aware and Aggravated" at bounding box center [120, 109] width 53 height 53
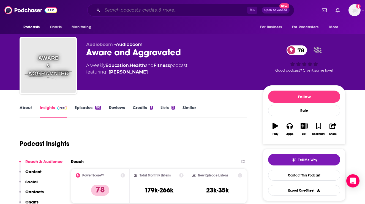
click at [185, 13] on input "Search podcasts, credits, & more..." at bounding box center [174, 10] width 145 height 9
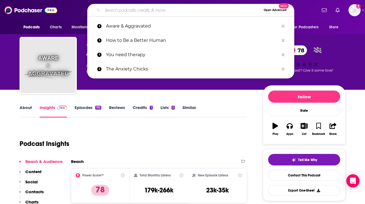
paste input "Living Fully with Mallory Ervin"
type input "Living Fully with Mallory Ervin"
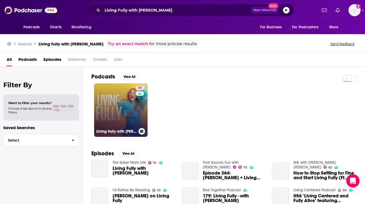
click at [111, 111] on link "50 Living Fully with Mallory Ervin" at bounding box center [120, 109] width 53 height 53
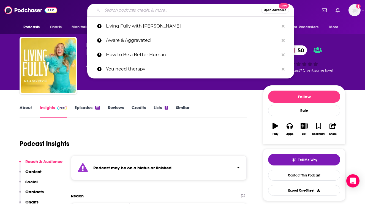
click at [180, 8] on input "Search podcasts, credits, & more..." at bounding box center [181, 10] width 159 height 9
paste input "Everyday Better with Leah Smart"
type input "Everyday Better with Leah Smart"
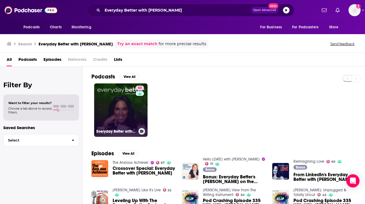
click at [109, 99] on link "63 Everyday Better with Leah Smart" at bounding box center [120, 109] width 53 height 53
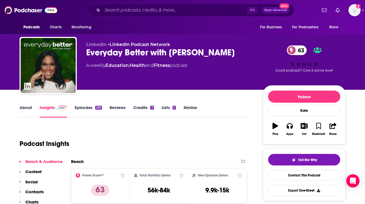
click at [28, 108] on link "About" at bounding box center [26, 111] width 12 height 13
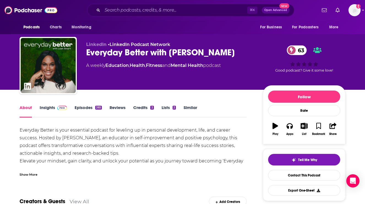
click at [53, 106] on link "Insights" at bounding box center [53, 111] width 27 height 13
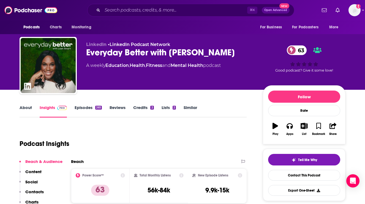
scroll to position [35, 0]
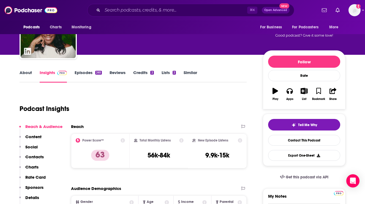
click at [35, 157] on p "Contacts" at bounding box center [34, 156] width 18 height 5
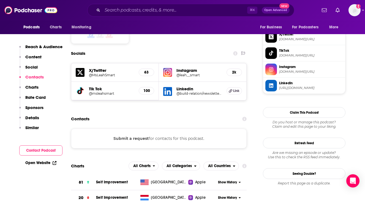
scroll to position [473, 0]
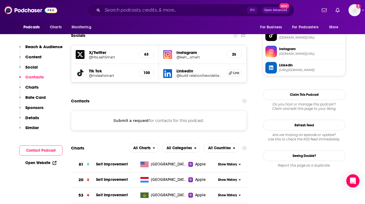
click at [138, 118] on button "Submit a request" at bounding box center [130, 121] width 35 height 6
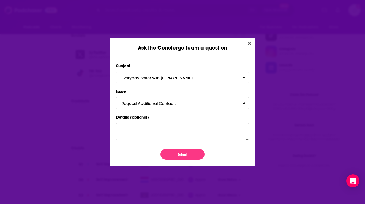
scroll to position [0, 0]
click at [189, 152] on button "Submit" at bounding box center [182, 154] width 44 height 11
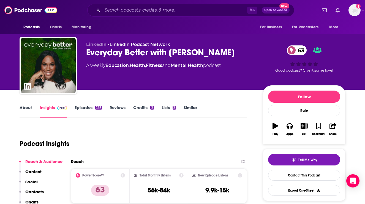
click at [23, 107] on link "About" at bounding box center [26, 111] width 12 height 13
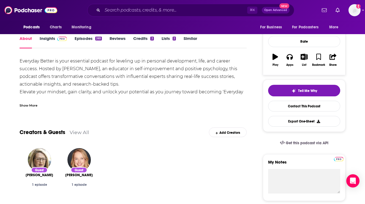
scroll to position [44, 0]
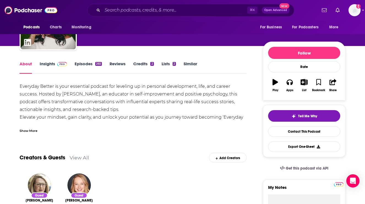
click at [49, 61] on link "Insights" at bounding box center [53, 67] width 27 height 13
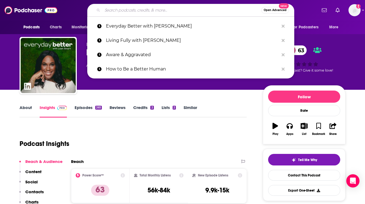
click at [194, 6] on input "Search podcasts, credits, & more..." at bounding box center [181, 10] width 159 height 9
paste input "Better Than Happy"
type input "Better Than Happy"
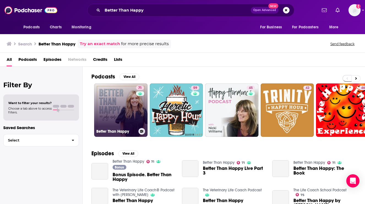
click at [103, 110] on link "71 Better Than Happy" at bounding box center [120, 109] width 53 height 53
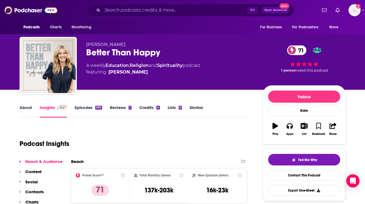
click at [28, 109] on link "About" at bounding box center [26, 111] width 12 height 13
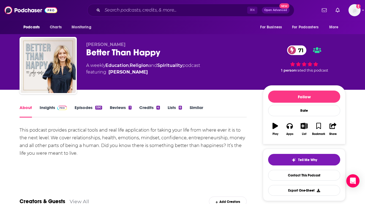
click at [42, 106] on link "Insights" at bounding box center [53, 111] width 27 height 13
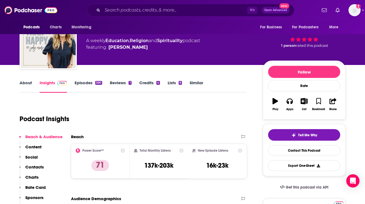
scroll to position [51, 0]
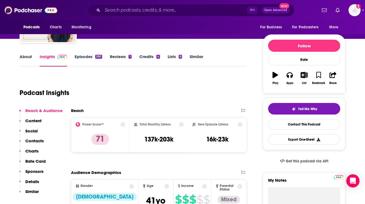
click at [42, 141] on p "Contacts" at bounding box center [34, 140] width 18 height 5
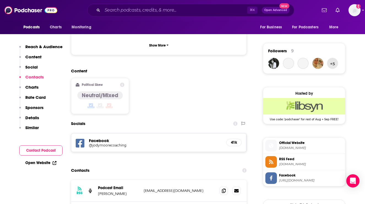
scroll to position [448, 0]
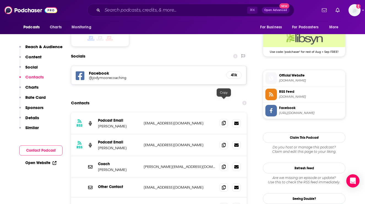
click at [222, 121] on icon at bounding box center [224, 123] width 4 height 4
click at [225, 143] on icon at bounding box center [224, 145] width 4 height 4
click at [221, 162] on span at bounding box center [224, 166] width 8 height 8
click at [209, 6] on div "⌘ K Open Advanced New" at bounding box center [190, 10] width 207 height 13
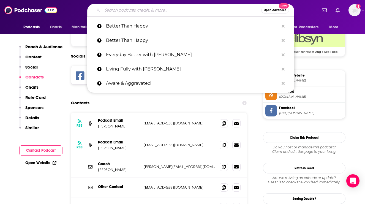
click at [209, 6] on input "Search podcasts, credits, & more..." at bounding box center [181, 10] width 159 height 9
paste input "A Changed Mind | Mindset That Matters"
type input "A Changed Mind | Mindset That Matters"
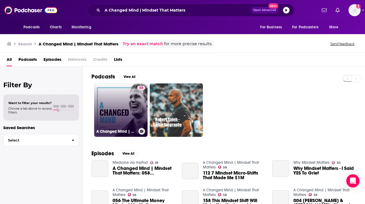
click at [109, 97] on link "58 A Changed Mind | Mindset That Matters" at bounding box center [120, 109] width 53 height 53
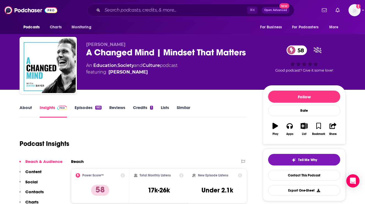
click at [29, 108] on link "About" at bounding box center [26, 111] width 12 height 13
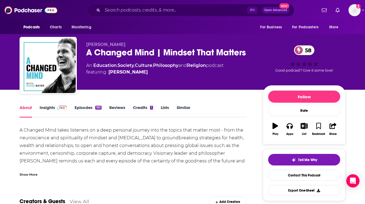
click at [46, 108] on link "Insights" at bounding box center [53, 111] width 27 height 13
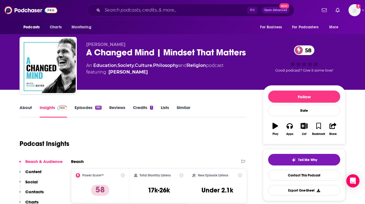
scroll to position [9, 0]
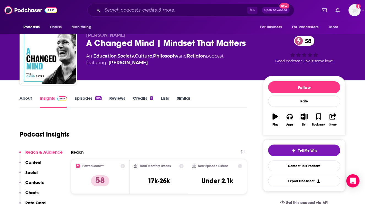
click at [32, 182] on p "Contacts" at bounding box center [34, 182] width 18 height 5
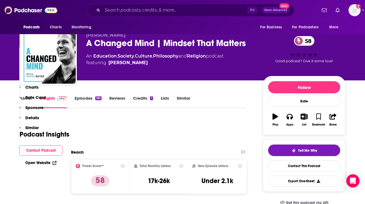
scroll to position [455, 0]
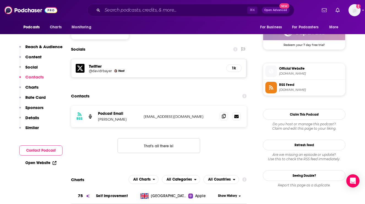
click at [220, 112] on span at bounding box center [224, 116] width 8 height 8
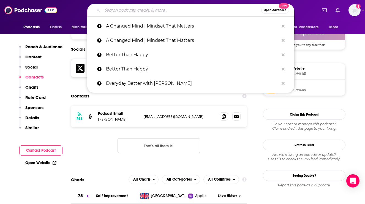
click at [193, 8] on input "Search podcasts, credits, & more..." at bounding box center [181, 10] width 159 height 9
paste input "The Thais Gibson Podcast"
type input "The Thais Gibson Podcast"
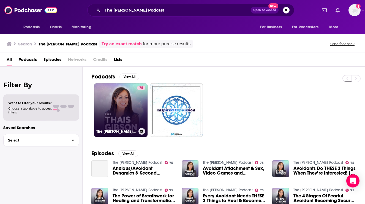
click at [109, 121] on link "75 The Thais Gibson Podcast" at bounding box center [120, 109] width 53 height 53
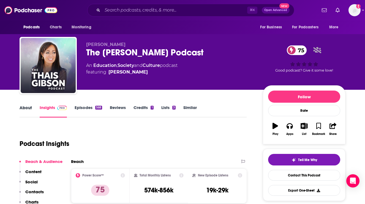
click at [34, 110] on div "About" at bounding box center [30, 111] width 20 height 13
click at [26, 109] on link "About" at bounding box center [26, 111] width 12 height 13
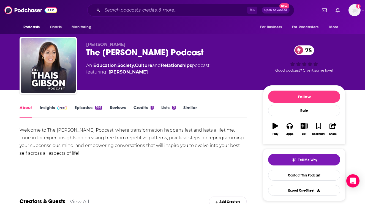
click at [45, 106] on link "Insights" at bounding box center [53, 111] width 27 height 13
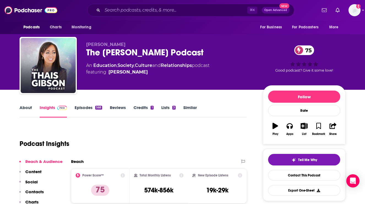
click at [188, 3] on div "Podcasts Charts Monitoring ⌘ K Open Advanced New For Business For Podcasters Mo…" at bounding box center [182, 10] width 365 height 20
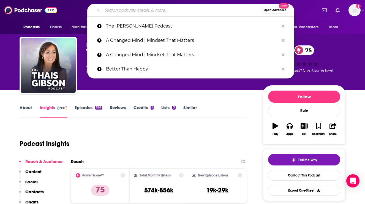
click at [188, 9] on input "Search podcasts, credits, & more..." at bounding box center [181, 10] width 159 height 9
paste input "The Bright Morning Podcast"
type input "The Bright Morning Podcast"
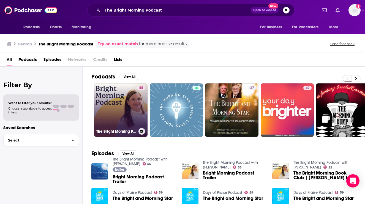
click at [97, 102] on link "55 The Bright Morning Podcast with Elena Aguilar" at bounding box center [120, 109] width 53 height 53
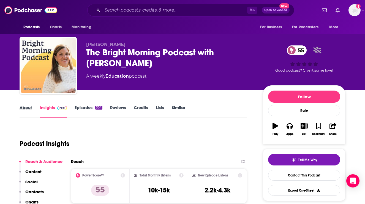
click at [32, 108] on div "About" at bounding box center [30, 111] width 20 height 13
click at [26, 110] on link "About" at bounding box center [26, 111] width 12 height 13
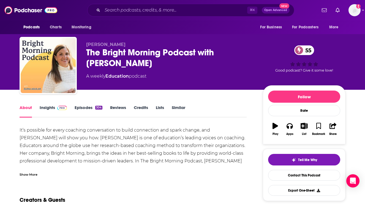
click at [92, 112] on link "Episodes 304" at bounding box center [89, 111] width 28 height 13
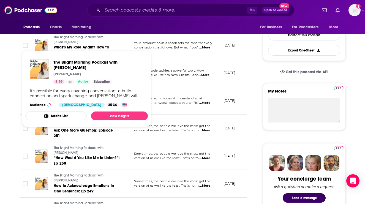
scroll to position [167, 0]
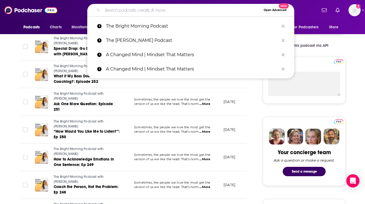
click at [194, 9] on input "Search podcasts, credits, & more..." at bounding box center [181, 10] width 159 height 9
paste input "A Changed Mind | Mindset That Matters"
type input "A Changed Mind | Mindset That Matters"
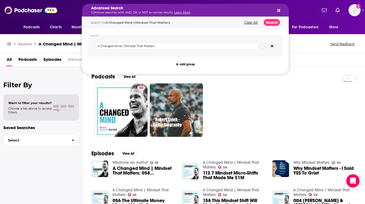
click at [219, 7] on h5 "Advanced Search" at bounding box center [181, 8] width 180 height 4
click at [278, 10] on icon "Search podcasts, credits, & more..." at bounding box center [278, 10] width 3 height 3
click at [174, 12] on link "Learn More" at bounding box center [182, 13] width 16 height 4
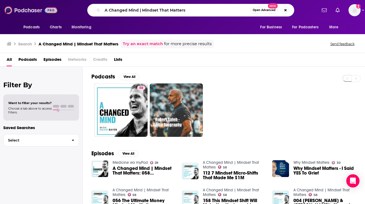
click at [24, 12] on img at bounding box center [30, 10] width 53 height 10
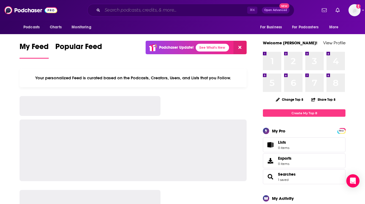
click at [228, 10] on input "Search podcasts, credits, & more..." at bounding box center [174, 10] width 145 height 9
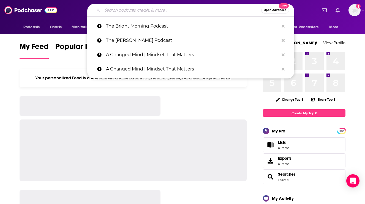
paste input "Be the Best Version of Yourself"
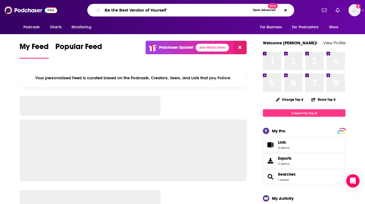
type input "Be the Best Version of Yourself"
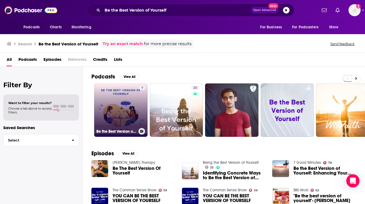
click at [113, 97] on link "9 Be the Best Version of Yourself" at bounding box center [120, 109] width 53 height 53
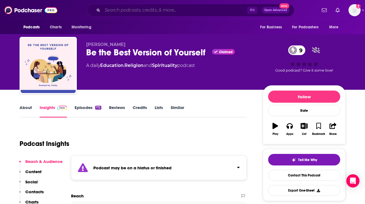
click at [164, 12] on input "Search podcasts, credits, & more..." at bounding box center [174, 10] width 145 height 9
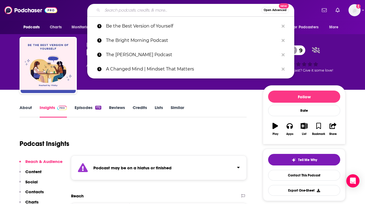
paste input "Uncomfy: Sticking with Moments That Challenge Us"
type input "Uncomfy: Sticking with Moments That Challenge Us"
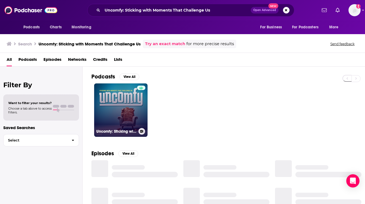
click at [125, 94] on link "Uncomfy: Sticking with Moments That Challenge Us" at bounding box center [120, 109] width 53 height 53
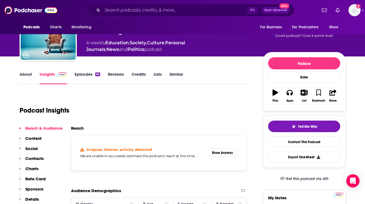
scroll to position [35, 0]
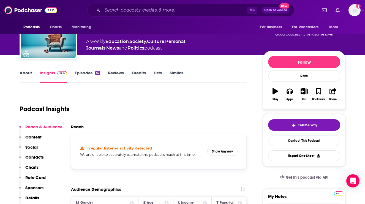
click at [29, 72] on link "About" at bounding box center [26, 76] width 12 height 13
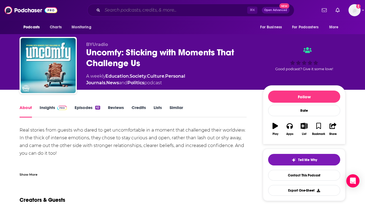
click at [179, 11] on input "Search podcasts, credits, & more..." at bounding box center [174, 10] width 145 height 9
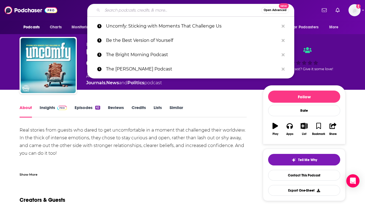
paste input "The Jim Fortin Podcast"
type input "The Jim Fortin Podcast"
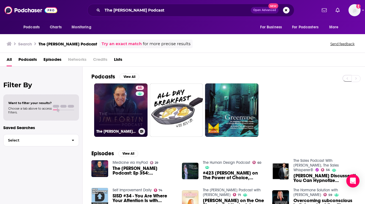
click at [125, 105] on link "65 The Jim Fortin Podcast" at bounding box center [120, 109] width 53 height 53
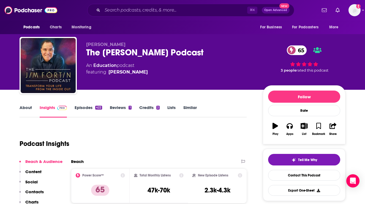
click at [29, 107] on link "About" at bounding box center [26, 111] width 12 height 13
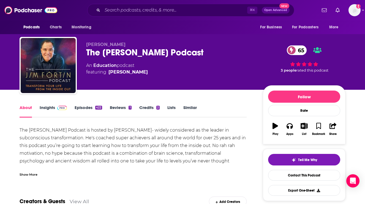
click at [31, 173] on div "Show More" at bounding box center [29, 174] width 18 height 5
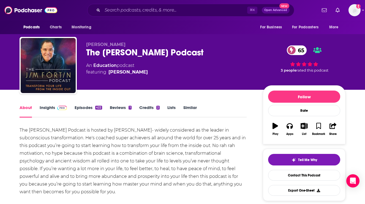
click at [52, 105] on link "Insights" at bounding box center [53, 111] width 27 height 13
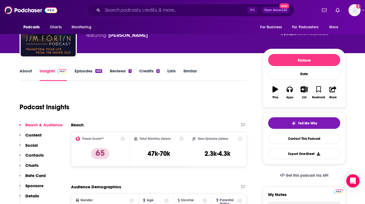
click at [37, 156] on p "Contacts" at bounding box center [34, 155] width 18 height 5
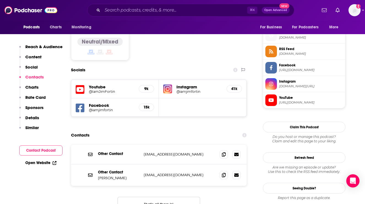
scroll to position [472, 0]
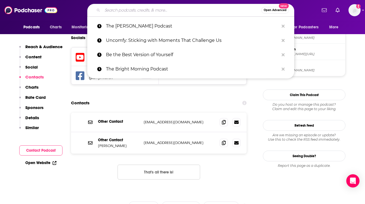
click at [187, 7] on input "Search podcasts, credits, & more..." at bounding box center [181, 10] width 159 height 9
paste input "The Simplicity Parenting Podcast with Kim John Payne"
type input "The Simplicity Parenting Podcast with Kim John Payne"
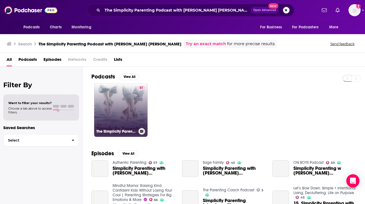
click at [103, 101] on link "61 The Simplicity Parenting Podcast with Kim John Payne" at bounding box center [120, 109] width 53 height 53
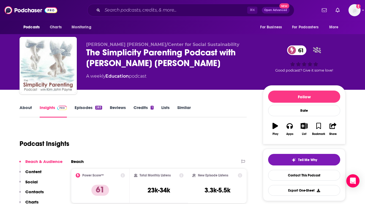
click at [29, 105] on link "About" at bounding box center [26, 111] width 12 height 13
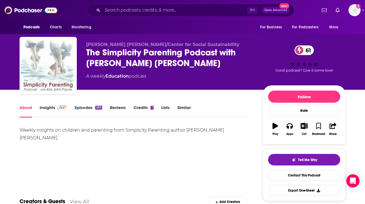
click at [50, 107] on link "Insights" at bounding box center [53, 111] width 27 height 13
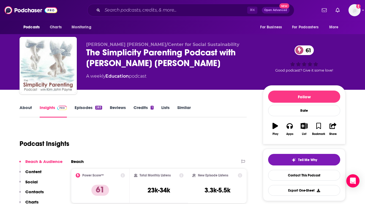
click at [86, 108] on link "Episodes 283" at bounding box center [89, 111] width 28 height 13
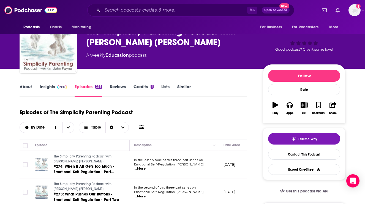
scroll to position [36, 0]
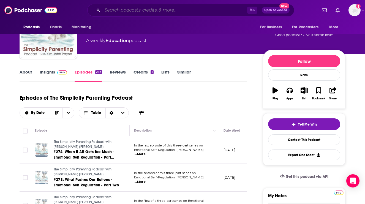
click at [178, 7] on input "Search podcasts, credits, & more..." at bounding box center [174, 10] width 145 height 9
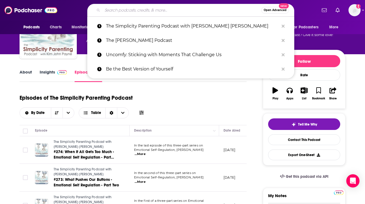
paste input "The Ranveer Show"
type input "The Ranveer Show"
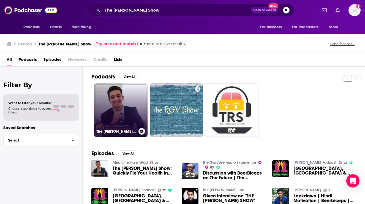
click at [111, 117] on link "The Ranveer Show हिंदी" at bounding box center [120, 109] width 53 height 53
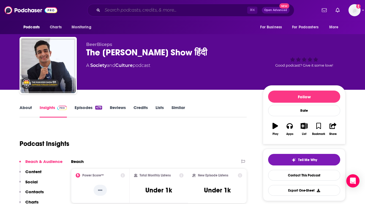
click at [193, 10] on input "Search podcasts, credits, & more..." at bounding box center [174, 10] width 145 height 9
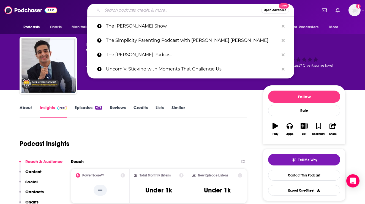
paste input "The Rebecca Leigh Podcast"
type input "The Rebecca Leigh Podcast"
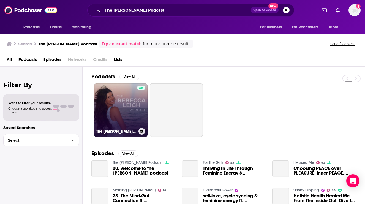
click at [125, 99] on link "The Rebecca Leigh Podcast" at bounding box center [120, 109] width 53 height 53
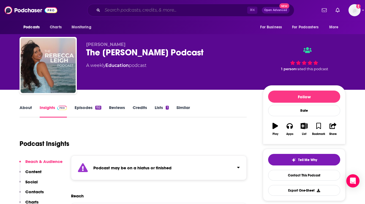
click at [180, 13] on input "Search podcasts, credits, & more..." at bounding box center [174, 10] width 145 height 9
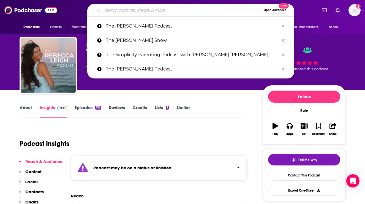
paste input "Make Shift Happen with Samantha Daily"
type input "Make Shift Happen with Samantha Daily"
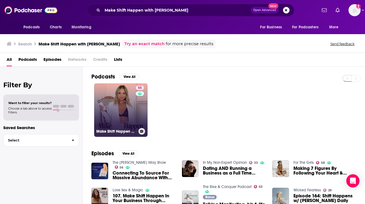
click at [114, 102] on link "55 Make Shift Happen with Samantha Daily" at bounding box center [120, 109] width 53 height 53
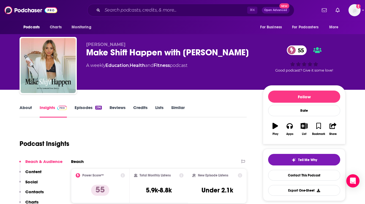
click at [30, 107] on link "About" at bounding box center [26, 111] width 12 height 13
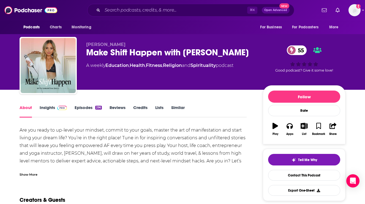
click at [45, 106] on link "Insights" at bounding box center [53, 111] width 27 height 13
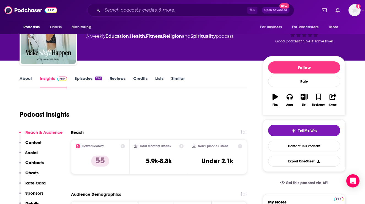
click at [35, 164] on p "Contacts" at bounding box center [34, 162] width 18 height 5
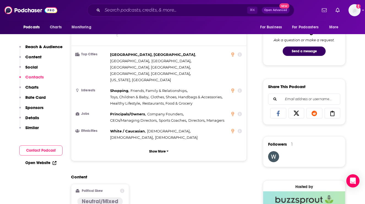
scroll to position [472, 0]
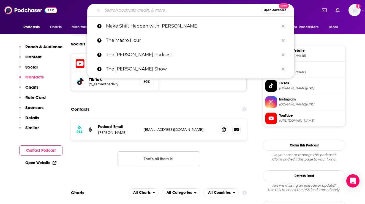
click at [185, 8] on input "Search podcasts, credits, & more..." at bounding box center [181, 10] width 159 height 9
paste input "The OptimalWork Podcast"
type input "The OptimalWork Podcast"
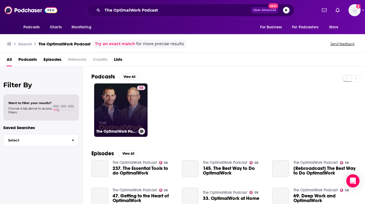
click at [107, 102] on link "58 The OptimalWork Podcast" at bounding box center [120, 109] width 53 height 53
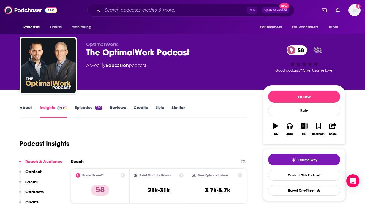
click at [28, 106] on link "About" at bounding box center [26, 111] width 12 height 13
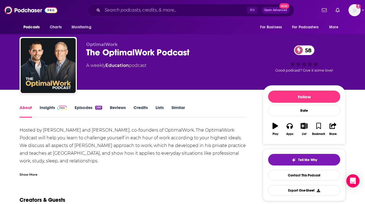
click at [32, 170] on div "Show More" at bounding box center [133, 172] width 227 height 9
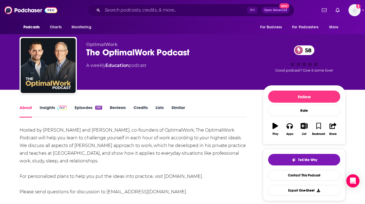
click at [41, 108] on link "Insights" at bounding box center [53, 111] width 27 height 13
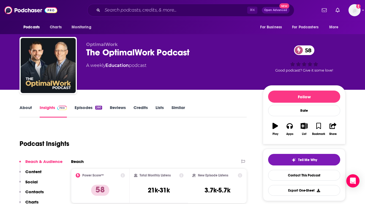
click at [25, 107] on link "About" at bounding box center [26, 111] width 12 height 13
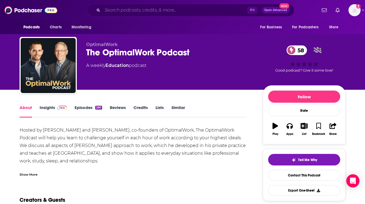
click at [183, 11] on input "Search podcasts, credits, & more..." at bounding box center [174, 10] width 145 height 9
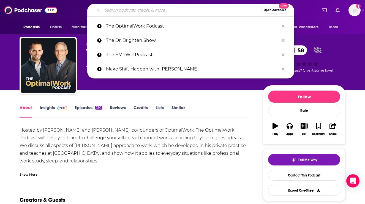
paste input "School of Self-Image"
type input "School of Self-Image"
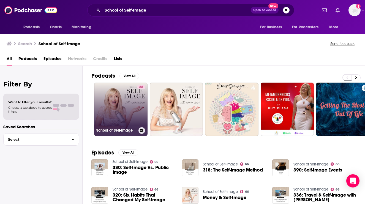
click at [115, 105] on link "66 School of Self-Image" at bounding box center [120, 109] width 53 height 53
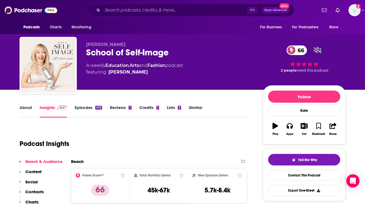
click at [25, 108] on link "About" at bounding box center [26, 111] width 12 height 13
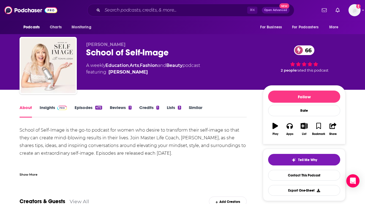
click at [30, 167] on div "School of Self-Image is the go-to podcast for women who desire to transform the…" at bounding box center [133, 151] width 227 height 50
click at [42, 115] on link "Insights" at bounding box center [53, 111] width 27 height 13
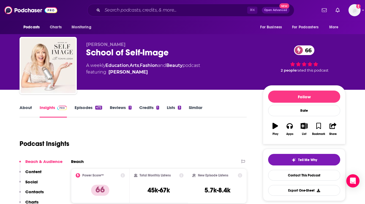
click at [28, 114] on link "About" at bounding box center [26, 111] width 12 height 13
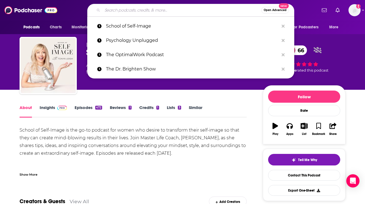
click at [205, 7] on input "Search podcasts, credits, & more..." at bounding box center [181, 10] width 159 height 9
paste input "The Positive Mindset Podcast"
type input "The Positive Mindset Podcast"
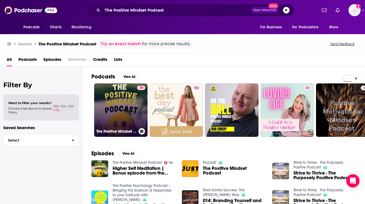
click at [117, 96] on link "70 The Positive Mindset Podcast" at bounding box center [120, 109] width 53 height 53
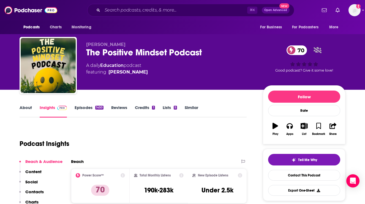
scroll to position [14, 0]
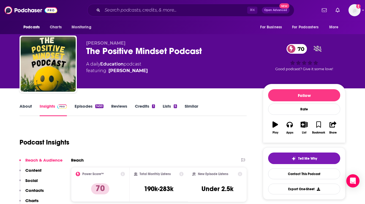
click at [36, 190] on p "Contacts" at bounding box center [34, 190] width 18 height 5
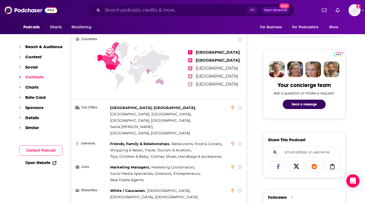
scroll to position [461, 0]
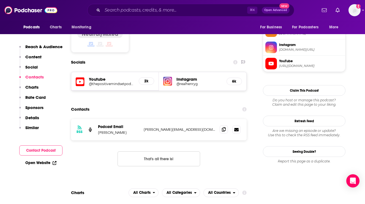
click at [222, 127] on icon at bounding box center [224, 129] width 4 height 4
click at [169, 6] on input "Search podcasts, credits, & more..." at bounding box center [174, 10] width 145 height 9
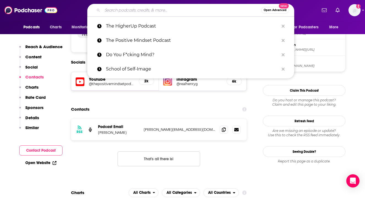
paste input "Shrink Chicks"
type input "Shrink Chicks"
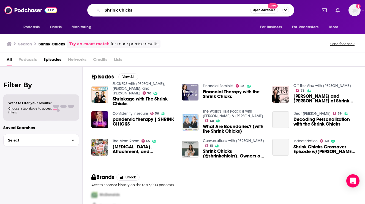
click at [198, 7] on input "Shrink Chicks" at bounding box center [176, 10] width 148 height 9
paste input "Wisdom & Wellness with Mpoomy Ledwaba"
type input "Wisdom & Wellness with Mpoomy Ledwaba"
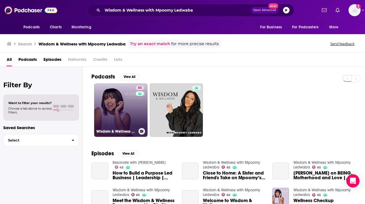
click at [108, 94] on link "65 Wisdom & Wellness with Mpoomy Ledwaba" at bounding box center [120, 109] width 53 height 53
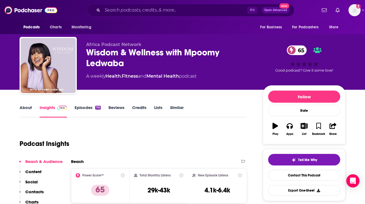
click at [28, 108] on link "About" at bounding box center [26, 111] width 12 height 13
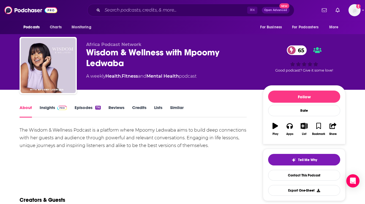
click at [49, 109] on link "Insights" at bounding box center [53, 111] width 27 height 13
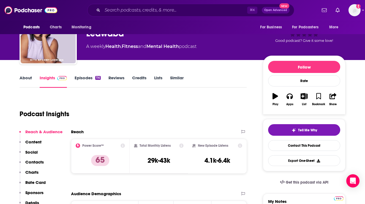
click at [36, 160] on p "Contacts" at bounding box center [34, 161] width 18 height 5
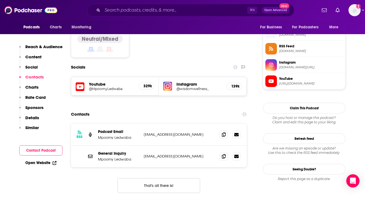
scroll to position [461, 0]
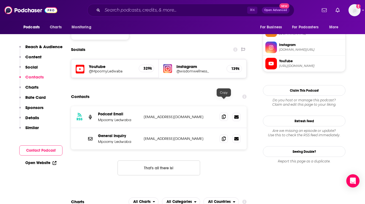
click at [223, 115] on icon at bounding box center [224, 117] width 4 height 4
click at [220, 134] on span at bounding box center [224, 138] width 8 height 8
click at [157, 15] on div "⌘ K Open Advanced New" at bounding box center [190, 10] width 207 height 13
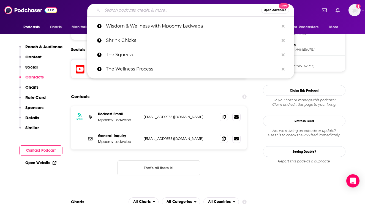
click at [156, 10] on input "Search podcasts, credits, & more..." at bounding box center [181, 10] width 159 height 9
paste input "State of Mind with Maurice Benard"
type input "State of Mind with Maurice Benard"
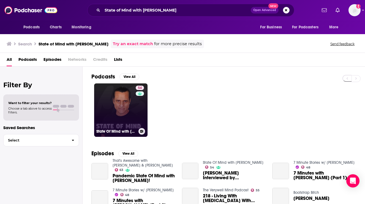
click at [101, 97] on link "54 State Of Mind with Maurice Benard" at bounding box center [120, 109] width 53 height 53
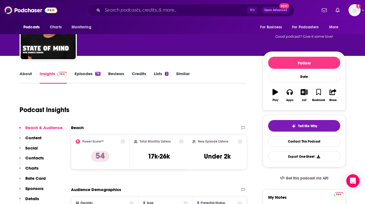
click at [39, 157] on p "Contacts" at bounding box center [34, 157] width 18 height 5
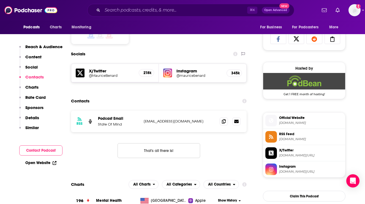
scroll to position [381, 0]
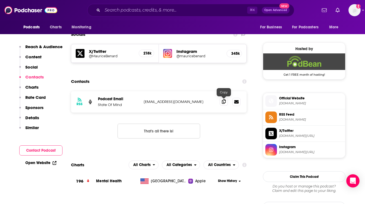
click at [227, 103] on span at bounding box center [224, 101] width 8 height 8
click at [170, 9] on input "Search podcasts, credits, & more..." at bounding box center [174, 10] width 145 height 9
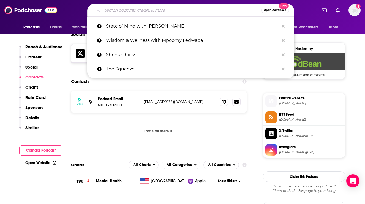
paste input "DBT & Me"
type input "DBT & Me"
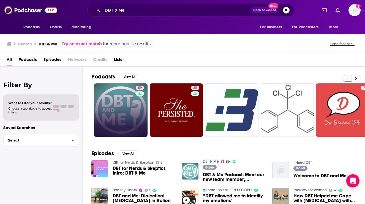
click at [109, 91] on link "59" at bounding box center [120, 109] width 53 height 53
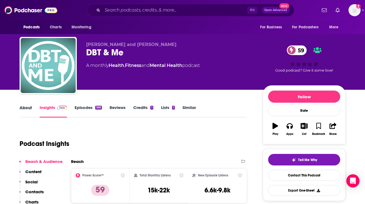
click at [32, 107] on div "About" at bounding box center [30, 111] width 20 height 13
click at [25, 107] on link "About" at bounding box center [26, 111] width 12 height 13
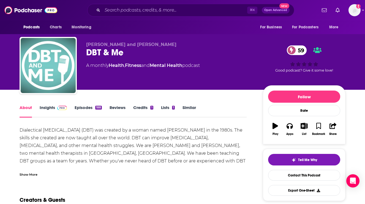
click at [28, 105] on link "About" at bounding box center [26, 111] width 12 height 13
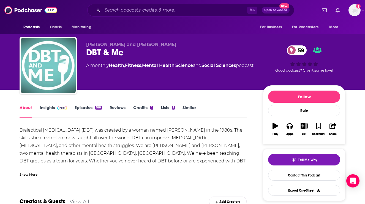
click at [79, 108] on link "Episodes 188" at bounding box center [88, 111] width 27 height 13
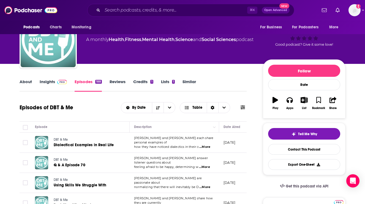
scroll to position [48, 0]
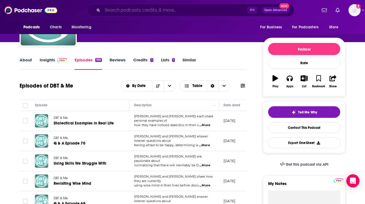
click at [180, 9] on input "Search podcasts, credits, & more..." at bounding box center [174, 10] width 145 height 9
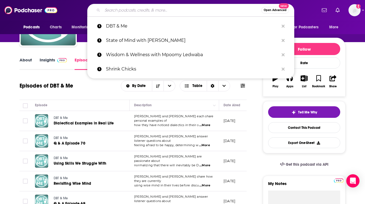
paste input "That Gaby Roslin Podcast"
type input "That Gaby Roslin Podcast"
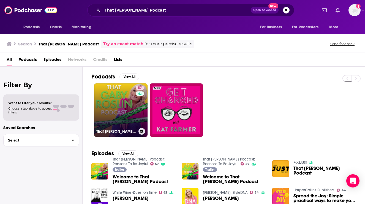
click at [114, 94] on link "57 That Gaby Roslin Podcast: Reasons To Be Joyful" at bounding box center [120, 109] width 53 height 53
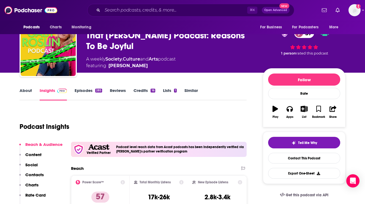
scroll to position [17, 0]
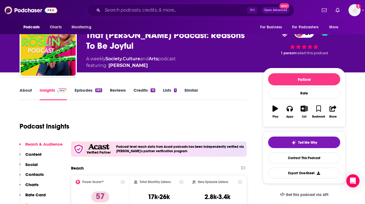
click at [26, 88] on link "About" at bounding box center [26, 94] width 12 height 13
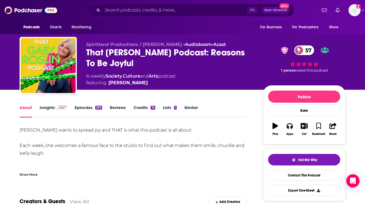
click at [32, 164] on div "Gaby Roslin wants to spread joy and THAT is what this podcast is all about. Eac…" at bounding box center [133, 180] width 227 height 108
click at [28, 173] on div "Show More" at bounding box center [29, 174] width 18 height 5
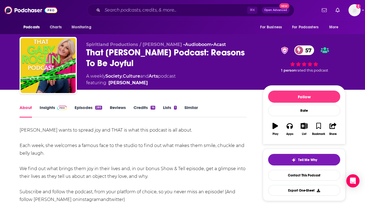
click at [45, 105] on link "Insights" at bounding box center [53, 111] width 27 height 13
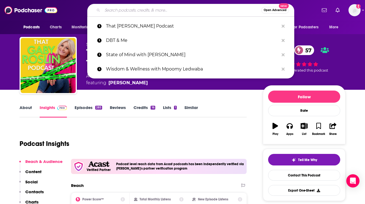
click at [179, 9] on input "Search podcasts, credits, & more..." at bounding box center [181, 10] width 159 height 9
paste input "Speaking of Psychology"
type input "Speaking of Psychology"
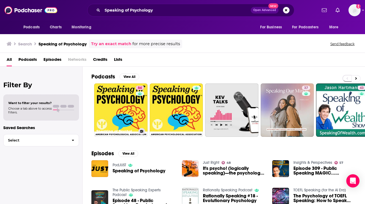
click at [124, 104] on link "84 Speaking of Psychology" at bounding box center [120, 109] width 53 height 53
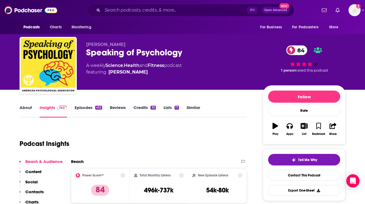
click at [31, 112] on link "About" at bounding box center [26, 111] width 12 height 13
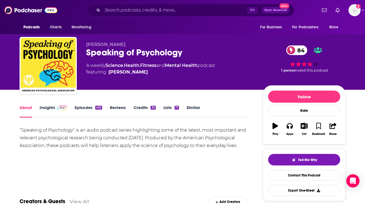
click at [49, 110] on link "Insights" at bounding box center [53, 111] width 27 height 13
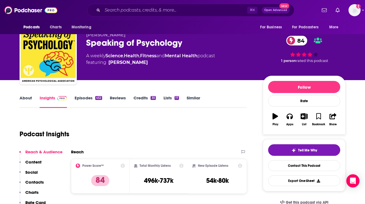
click at [37, 179] on p "Contacts" at bounding box center [34, 181] width 18 height 5
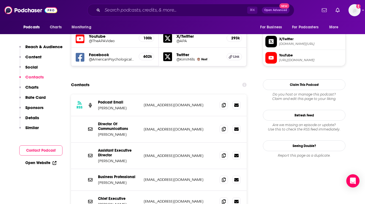
scroll to position [489, 0]
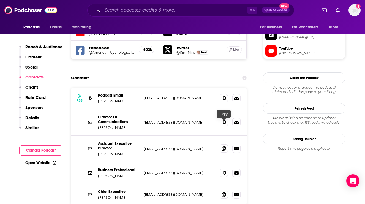
click at [224, 146] on icon at bounding box center [224, 148] width 4 height 4
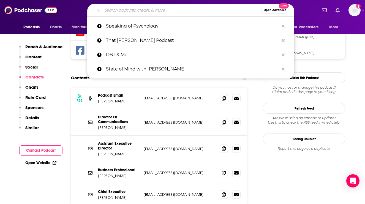
click at [184, 13] on input "Search podcasts, credits, & more..." at bounding box center [181, 10] width 159 height 9
paste input "Joyce Meyer Enjoying Everyday Life® Radio Podcast"
type input "Joyce Meyer Enjoying Everyday Life® Radio Podcast"
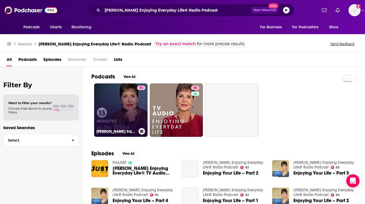
click at [108, 96] on link "83 Joyce Meyer Enjoying Everyday Life® Radio Podcast" at bounding box center [120, 109] width 53 height 53
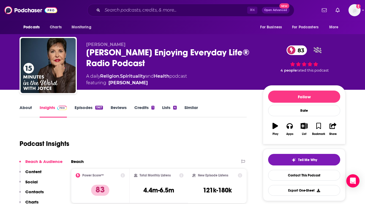
click at [28, 111] on link "About" at bounding box center [26, 111] width 12 height 13
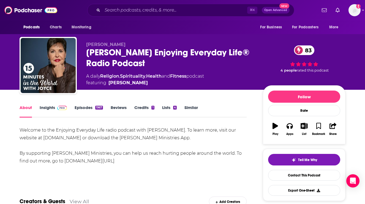
click at [194, 2] on div "Podcasts Charts Monitoring ⌘ K Open Advanced New For Business For Podcasters Mo…" at bounding box center [182, 10] width 365 height 20
click at [194, 8] on input "Search podcasts, credits, & more..." at bounding box center [174, 10] width 145 height 9
paste input "The Hilary Silver Podcast"
type input "The Hilary Silver Podcast"
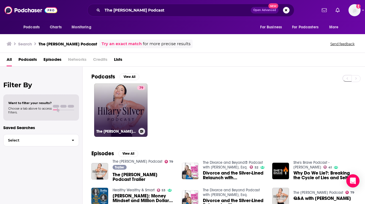
click at [126, 107] on link "79 The Hilary Silver Podcast" at bounding box center [120, 109] width 53 height 53
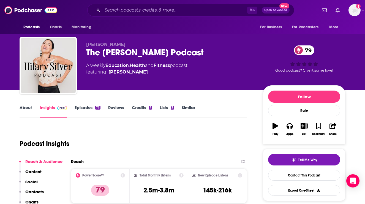
click at [28, 112] on link "About" at bounding box center [26, 111] width 12 height 13
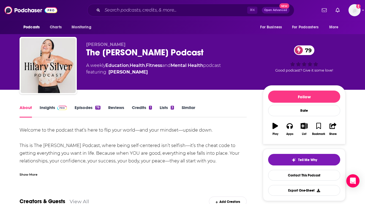
click at [37, 170] on div "Show More" at bounding box center [133, 172] width 227 height 9
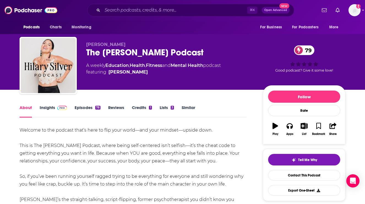
click at [48, 116] on link "Insights" at bounding box center [53, 111] width 27 height 13
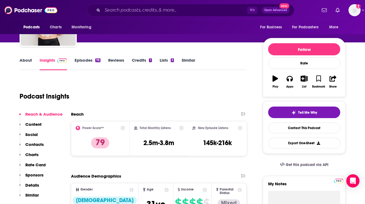
click at [41, 145] on p "Contacts" at bounding box center [34, 144] width 18 height 5
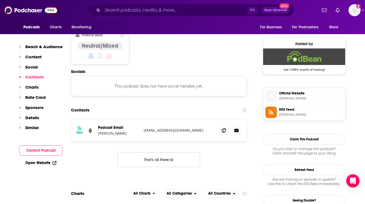
scroll to position [437, 0]
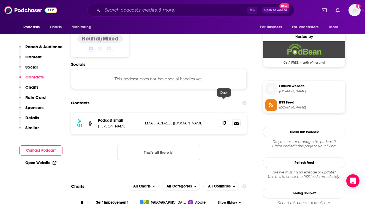
click at [223, 119] on span at bounding box center [224, 123] width 8 height 8
click at [202, 4] on div "Podcasts Charts Monitoring ⌘ K Open Advanced New For Business For Podcasters Mo…" at bounding box center [182, 10] width 365 height 20
click at [201, 8] on input "Search podcasts, credits, & more..." at bounding box center [174, 10] width 145 height 9
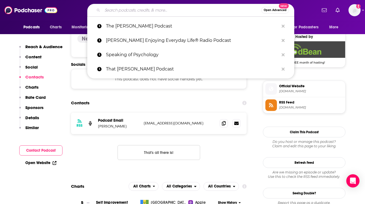
paste input "Mentally Stronger with Therapist Amy Morin"
type input "Mentally Stronger with Therapist Amy Morin"
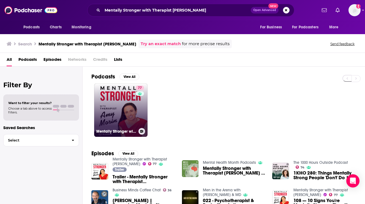
click at [113, 101] on link "77 Mentally Stronger with Therapist Amy Morin" at bounding box center [120, 109] width 53 height 53
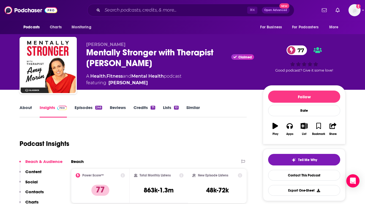
click at [36, 189] on button "Social" at bounding box center [28, 184] width 18 height 10
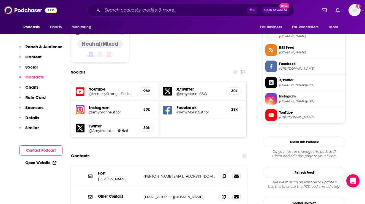
scroll to position [480, 0]
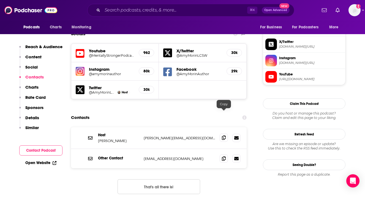
click at [224, 134] on span at bounding box center [224, 138] width 8 height 8
click at [221, 154] on span at bounding box center [224, 158] width 8 height 8
